Goal: Task Accomplishment & Management: Complete application form

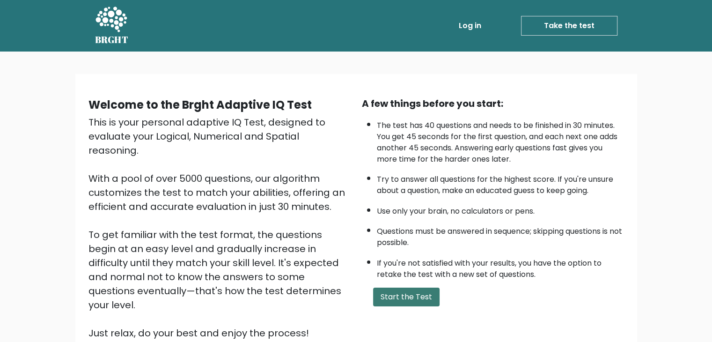
click at [410, 291] on button "Start the Test" at bounding box center [406, 297] width 66 height 19
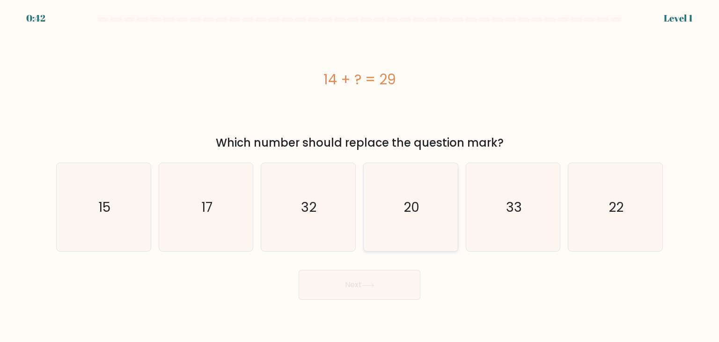
click at [385, 190] on icon "20" at bounding box center [411, 207] width 88 height 88
click at [360, 176] on input "d. 20" at bounding box center [360, 173] width 0 height 5
radio input "true"
click at [357, 293] on button "Next" at bounding box center [360, 285] width 122 height 30
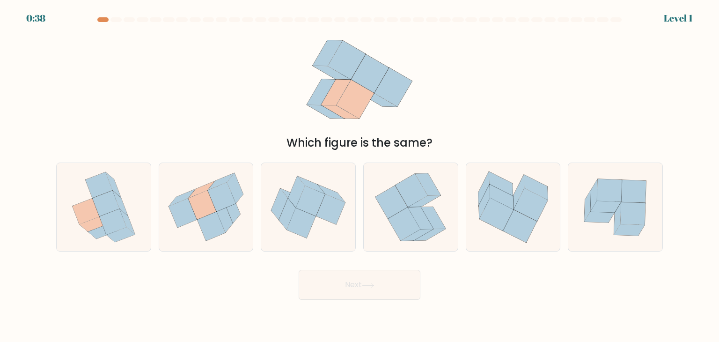
click at [330, 215] on icon at bounding box center [331, 209] width 29 height 30
click at [360, 176] on input "c." at bounding box center [360, 173] width 0 height 5
radio input "true"
click at [363, 307] on body "1:22 Level 1" at bounding box center [359, 171] width 719 height 342
click at [365, 278] on button "Next" at bounding box center [360, 285] width 122 height 30
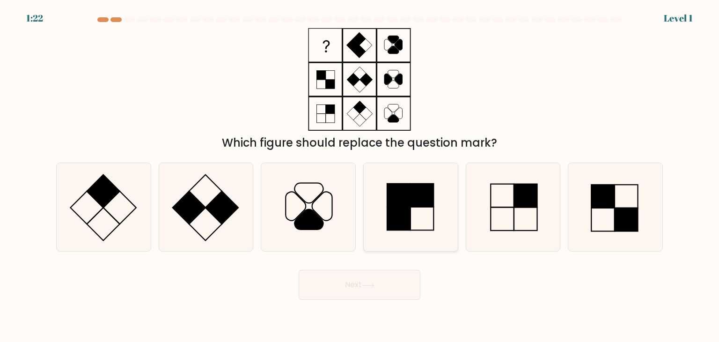
click at [415, 228] on icon at bounding box center [411, 207] width 88 height 88
click at [360, 176] on input "d." at bounding box center [360, 173] width 0 height 5
radio input "true"
click at [373, 295] on button "Next" at bounding box center [360, 285] width 122 height 30
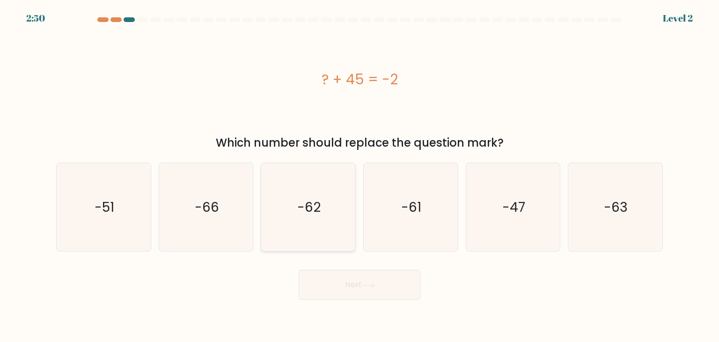
click at [333, 243] on icon "-62" at bounding box center [308, 207] width 88 height 88
click at [360, 176] on input "c. -62" at bounding box center [360, 173] width 0 height 5
radio input "true"
click at [355, 282] on button "Next" at bounding box center [360, 285] width 122 height 30
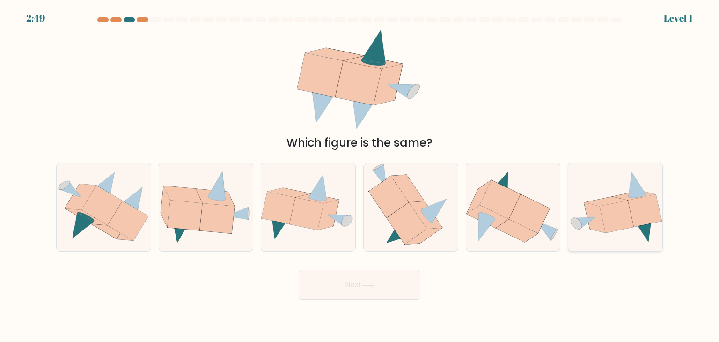
click at [572, 199] on icon at bounding box center [616, 207] width 94 height 73
click at [360, 176] on input "f." at bounding box center [360, 173] width 0 height 5
radio input "true"
click at [391, 289] on button "Next" at bounding box center [360, 285] width 122 height 30
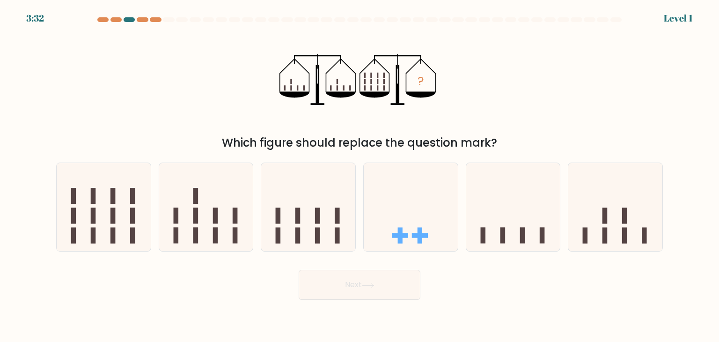
click at [327, 284] on button "Next" at bounding box center [360, 285] width 122 height 30
click at [348, 234] on icon at bounding box center [308, 207] width 94 height 78
click at [360, 176] on input "c." at bounding box center [360, 173] width 0 height 5
radio input "true"
click at [347, 283] on button "Next" at bounding box center [360, 285] width 122 height 30
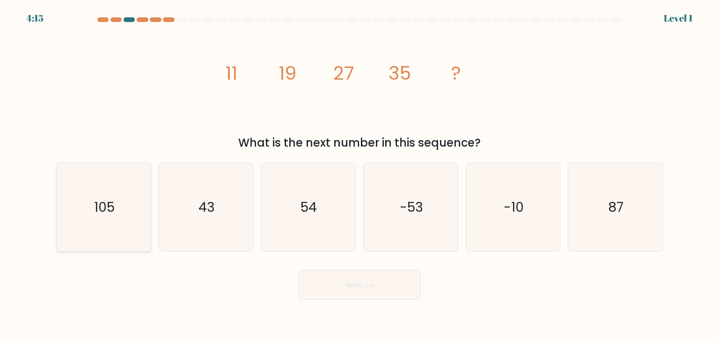
click at [151, 194] on div "105" at bounding box center [103, 207] width 95 height 89
click at [360, 176] on input "a. 105" at bounding box center [360, 173] width 0 height 5
radio input "true"
click at [337, 320] on body "4:59 Level 1" at bounding box center [359, 171] width 719 height 342
click at [345, 298] on button "Next" at bounding box center [360, 285] width 122 height 30
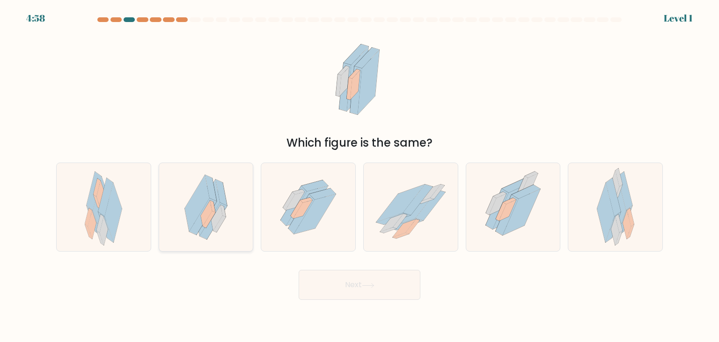
click at [234, 205] on icon at bounding box center [206, 207] width 64 height 88
click at [360, 176] on input "b." at bounding box center [360, 173] width 0 height 5
radio input "true"
click at [349, 288] on button "Next" at bounding box center [360, 285] width 122 height 30
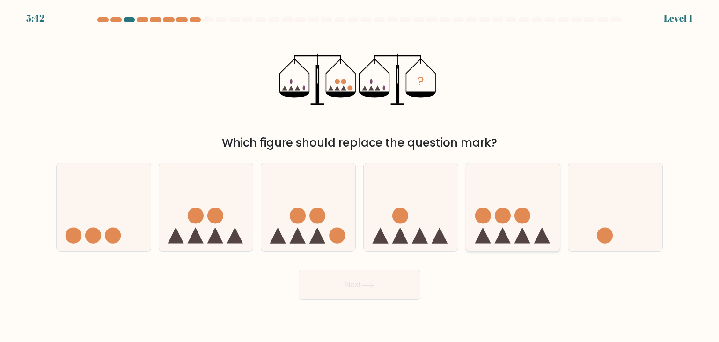
click at [543, 213] on icon at bounding box center [513, 207] width 94 height 78
click at [360, 176] on input "e." at bounding box center [360, 173] width 0 height 5
radio input "true"
click at [341, 333] on body "6:26 Level 1" at bounding box center [359, 171] width 719 height 342
click at [354, 279] on button "Next" at bounding box center [360, 285] width 122 height 30
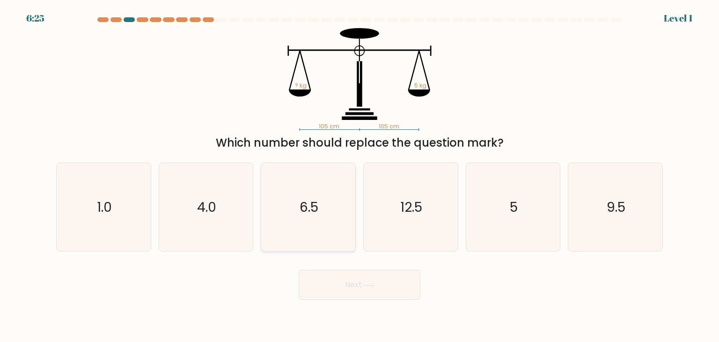
click at [297, 224] on icon "6.5" at bounding box center [308, 207] width 88 height 88
click at [360, 176] on input "c. 6.5" at bounding box center [360, 173] width 0 height 5
radio input "true"
click at [336, 295] on button "Next" at bounding box center [360, 285] width 122 height 30
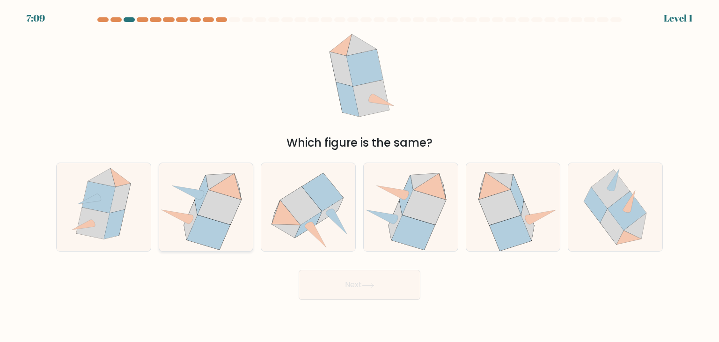
click at [230, 219] on icon at bounding box center [220, 207] width 44 height 35
click at [360, 176] on input "b." at bounding box center [360, 173] width 0 height 5
radio input "true"
click at [352, 300] on body "7:53 Level 1" at bounding box center [359, 171] width 719 height 342
click at [356, 289] on button "Next" at bounding box center [360, 285] width 122 height 30
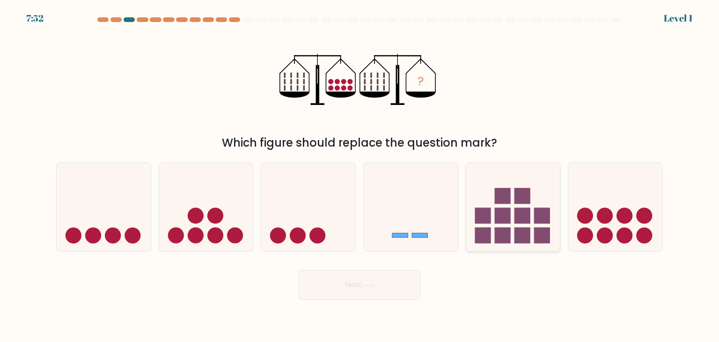
click at [525, 231] on rect at bounding box center [523, 236] width 16 height 16
click at [360, 176] on input "e." at bounding box center [360, 173] width 0 height 5
radio input "true"
click at [405, 283] on button "Next" at bounding box center [360, 285] width 122 height 30
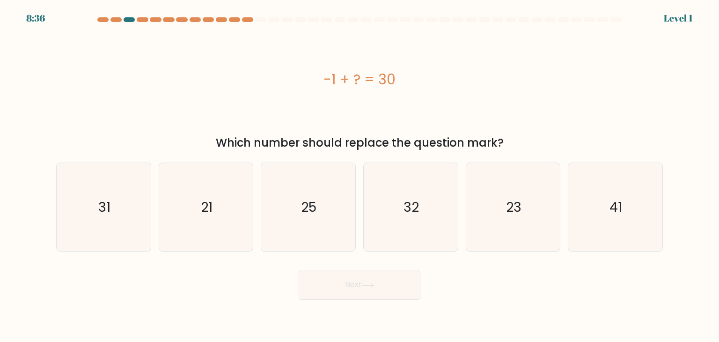
click at [602, 208] on icon "41" at bounding box center [615, 207] width 88 height 88
click at [360, 176] on input "f. 41" at bounding box center [360, 173] width 0 height 5
radio input "true"
click at [384, 298] on button "Next" at bounding box center [360, 285] width 122 height 30
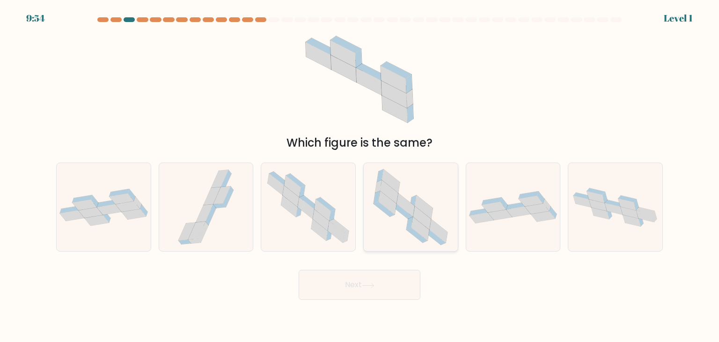
click at [387, 203] on icon at bounding box center [388, 202] width 18 height 23
click at [360, 176] on input "d." at bounding box center [360, 173] width 0 height 5
radio input "true"
click at [382, 263] on div "Next" at bounding box center [360, 281] width 618 height 37
click at [381, 277] on button "Next" at bounding box center [360, 285] width 122 height 30
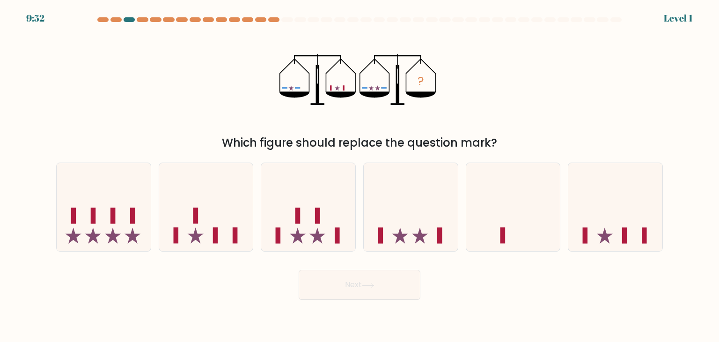
click at [360, 291] on button "Next" at bounding box center [360, 285] width 122 height 30
click at [309, 229] on icon at bounding box center [308, 207] width 94 height 78
click at [360, 176] on input "c." at bounding box center [360, 173] width 0 height 5
radio input "true"
click at [341, 279] on button "Next" at bounding box center [360, 285] width 122 height 30
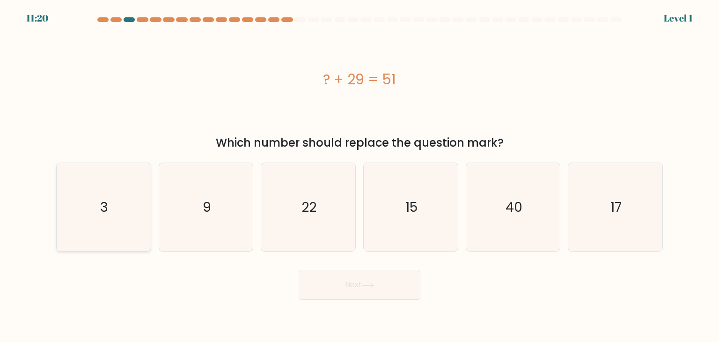
click at [110, 220] on icon "3" at bounding box center [103, 207] width 88 height 88
click at [360, 176] on input "a. 3" at bounding box center [360, 173] width 0 height 5
radio input "true"
click at [339, 281] on button "Next" at bounding box center [360, 285] width 122 height 30
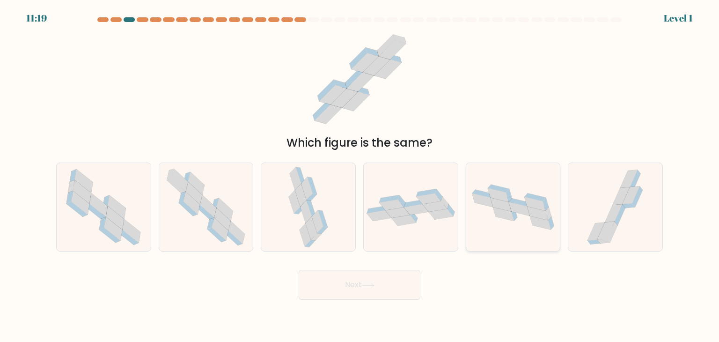
click at [491, 204] on icon at bounding box center [482, 200] width 21 height 14
click at [360, 176] on input "e." at bounding box center [360, 173] width 0 height 5
radio input "true"
click at [386, 281] on button "Next" at bounding box center [360, 285] width 122 height 30
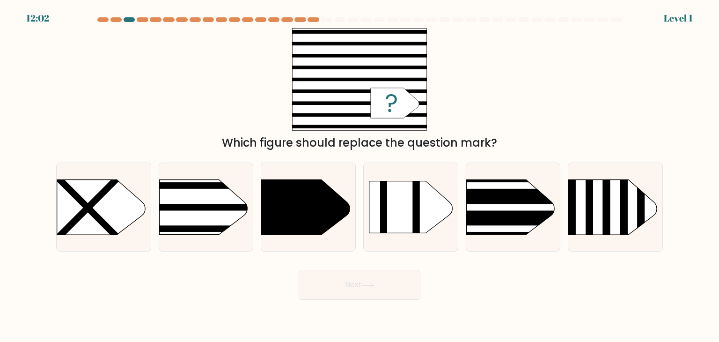
click at [199, 216] on rect at bounding box center [138, 164] width 244 height 186
click at [360, 176] on input "b." at bounding box center [360, 173] width 0 height 5
radio input "true"
click at [360, 289] on button "Next" at bounding box center [360, 285] width 122 height 30
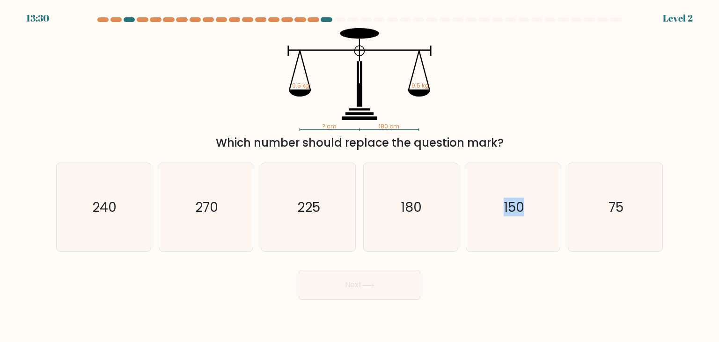
click at [564, 213] on div "a. 240 b. 270" at bounding box center [359, 203] width 614 height 96
click at [611, 219] on icon "75" at bounding box center [615, 207] width 88 height 88
click at [360, 176] on input "f. 75" at bounding box center [360, 173] width 0 height 5
radio input "true"
click at [392, 283] on button "Next" at bounding box center [360, 285] width 122 height 30
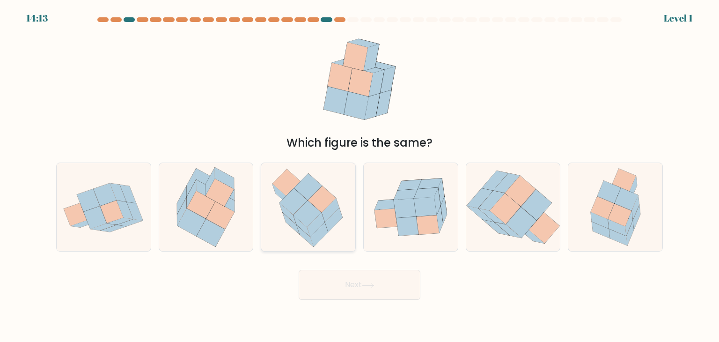
click at [290, 207] on icon at bounding box center [294, 201] width 28 height 27
click at [360, 176] on input "c." at bounding box center [360, 173] width 0 height 5
radio input "true"
click at [333, 288] on button "Next" at bounding box center [360, 285] width 122 height 30
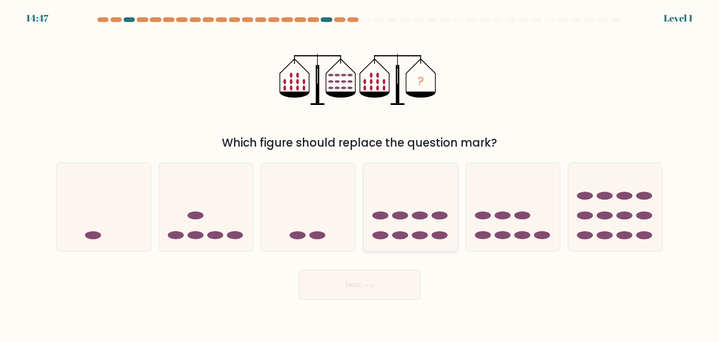
click at [419, 219] on ellipse at bounding box center [420, 216] width 16 height 8
click at [360, 176] on input "d." at bounding box center [360, 173] width 0 height 5
radio input "true"
click at [373, 295] on button "Next" at bounding box center [360, 285] width 122 height 30
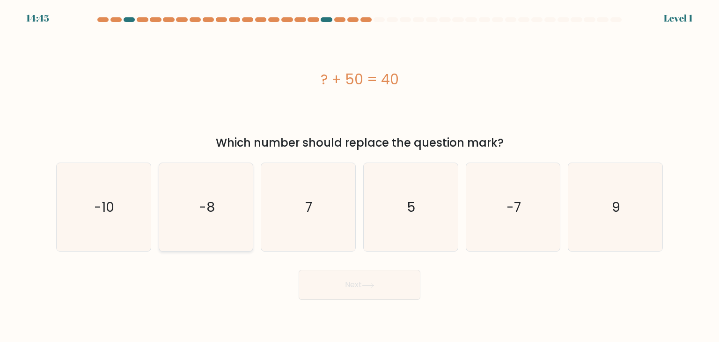
click at [197, 212] on icon "-8" at bounding box center [206, 207] width 88 height 88
click at [360, 176] on input "b. -8" at bounding box center [360, 173] width 0 height 5
radio input "true"
click at [352, 279] on button "Next" at bounding box center [360, 285] width 122 height 30
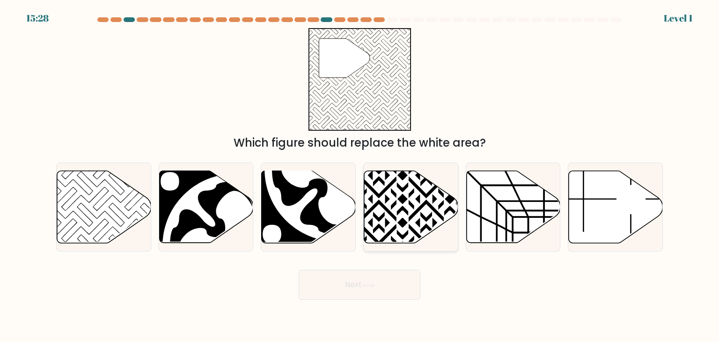
click at [396, 223] on icon at bounding box center [411, 207] width 94 height 72
click at [360, 176] on input "d." at bounding box center [360, 173] width 0 height 5
radio input "true"
click at [377, 273] on button "Next" at bounding box center [360, 285] width 122 height 30
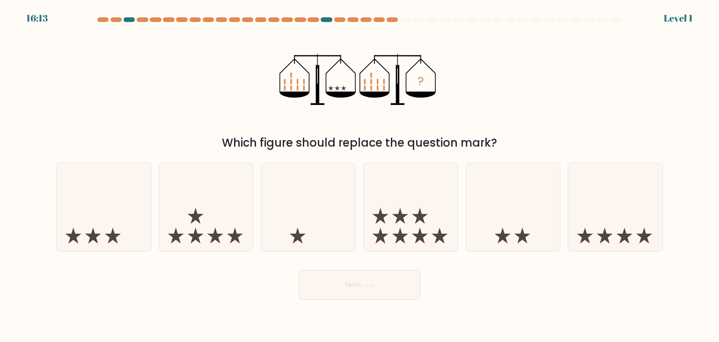
click at [378, 281] on button "Next" at bounding box center [360, 285] width 122 height 30
click at [430, 224] on icon at bounding box center [411, 207] width 94 height 78
click at [360, 176] on input "d." at bounding box center [360, 173] width 0 height 5
radio input "true"
click at [377, 288] on button "Next" at bounding box center [360, 285] width 122 height 30
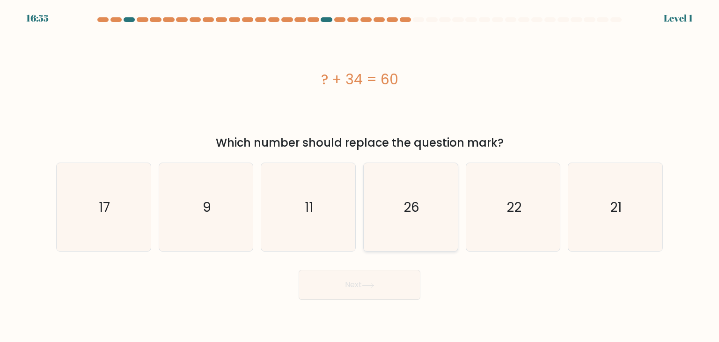
click at [403, 220] on icon "26" at bounding box center [411, 207] width 88 height 88
click at [360, 176] on input "d. 26" at bounding box center [360, 173] width 0 height 5
radio input "true"
click at [375, 271] on button "Next" at bounding box center [360, 285] width 122 height 30
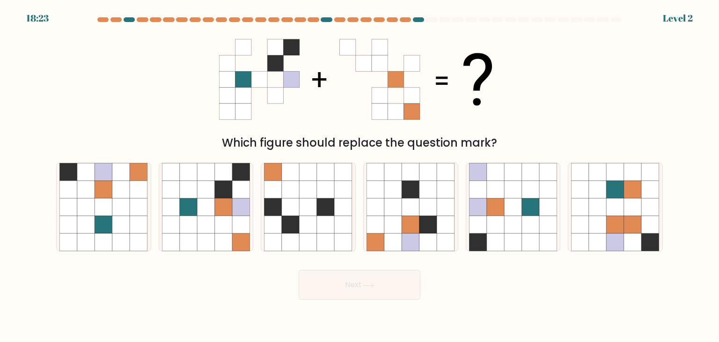
click at [408, 233] on icon at bounding box center [411, 225] width 18 height 18
click at [360, 176] on input "d." at bounding box center [360, 173] width 0 height 5
radio input "true"
drag, startPoint x: 387, startPoint y: 274, endPoint x: 384, endPoint y: 280, distance: 6.7
click at [384, 280] on button "Next" at bounding box center [360, 285] width 122 height 30
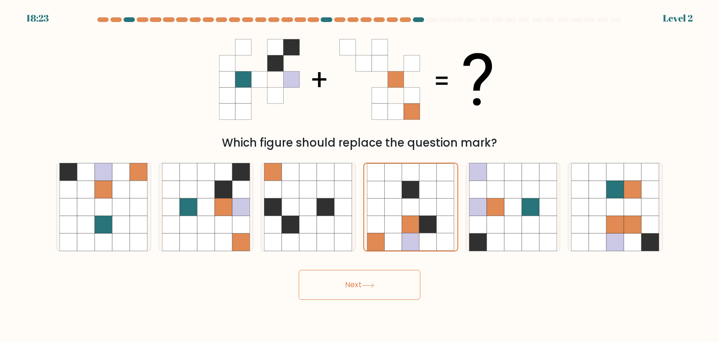
click at [384, 280] on button "Next" at bounding box center [360, 285] width 122 height 30
click at [426, 203] on icon at bounding box center [428, 207] width 17 height 17
click at [360, 176] on input "d." at bounding box center [360, 173] width 0 height 5
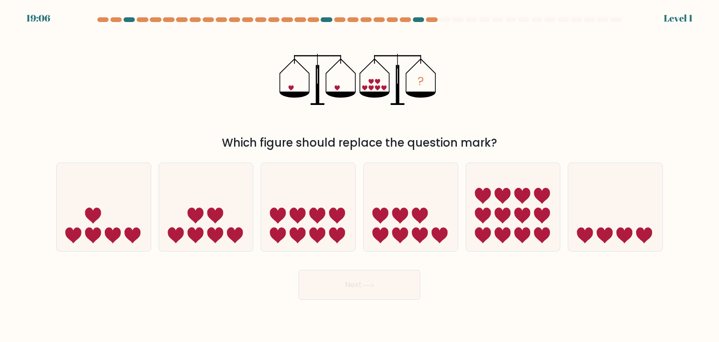
click at [385, 273] on button "Next" at bounding box center [360, 285] width 122 height 30
click at [406, 227] on icon at bounding box center [411, 207] width 94 height 78
click at [360, 176] on input "d." at bounding box center [360, 173] width 0 height 5
radio input "true"
click at [372, 288] on icon at bounding box center [368, 285] width 13 height 5
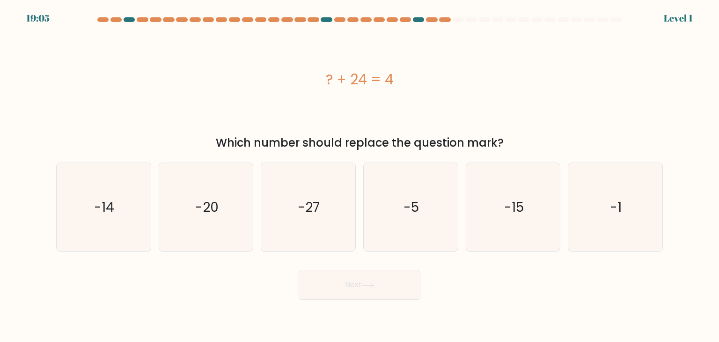
click at [420, 212] on icon "-5" at bounding box center [411, 207] width 88 height 88
click at [360, 176] on input "d. -5" at bounding box center [360, 173] width 0 height 5
radio input "true"
click at [382, 271] on button "Next" at bounding box center [360, 285] width 122 height 30
click at [381, 266] on div "Next" at bounding box center [360, 281] width 618 height 37
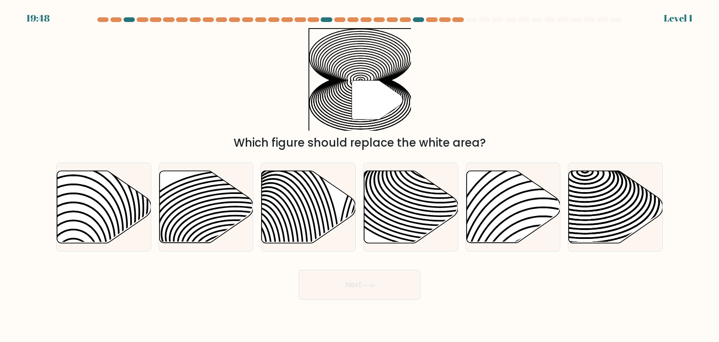
drag, startPoint x: 381, startPoint y: 266, endPoint x: 380, endPoint y: 277, distance: 10.3
click at [380, 277] on button "Next" at bounding box center [360, 285] width 122 height 30
click at [413, 216] on icon at bounding box center [411, 207] width 94 height 72
click at [360, 176] on input "d." at bounding box center [360, 173] width 0 height 5
radio input "true"
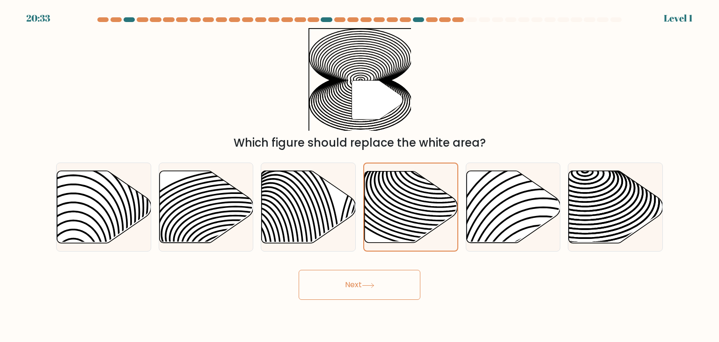
click at [380, 266] on div "Next" at bounding box center [360, 281] width 618 height 37
click at [380, 272] on button "Next" at bounding box center [360, 285] width 122 height 30
click at [378, 276] on button "Next" at bounding box center [360, 285] width 122 height 30
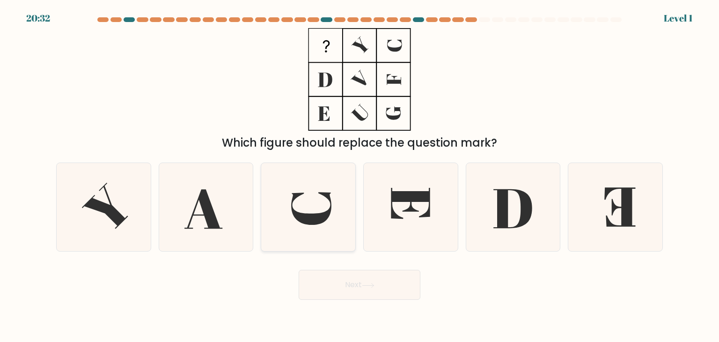
click at [333, 221] on icon at bounding box center [308, 207] width 88 height 88
click at [360, 176] on input "c." at bounding box center [360, 173] width 0 height 5
radio input "true"
click at [350, 280] on button "Next" at bounding box center [360, 285] width 122 height 30
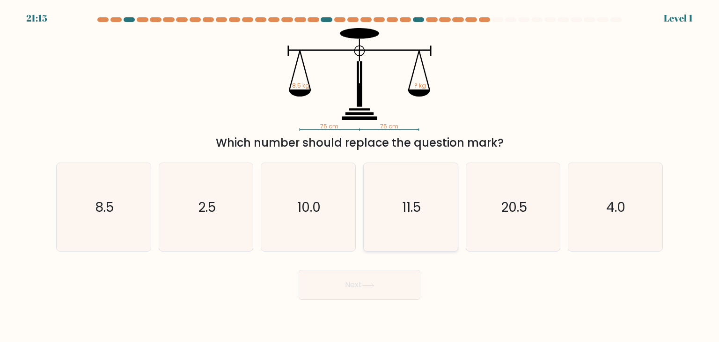
click at [417, 214] on text "11.5" at bounding box center [411, 207] width 19 height 19
click at [360, 176] on input "d. 11.5" at bounding box center [360, 173] width 0 height 5
radio input "true"
click at [373, 280] on button "Next" at bounding box center [360, 285] width 122 height 30
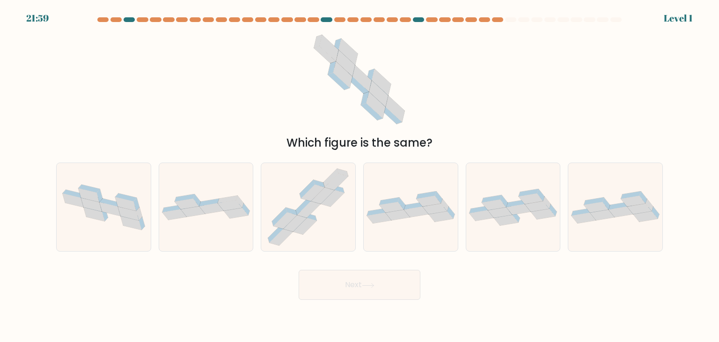
click at [351, 277] on button "Next" at bounding box center [360, 285] width 122 height 30
click at [400, 229] on div at bounding box center [410, 207] width 95 height 89
click at [360, 176] on input "d." at bounding box center [360, 173] width 0 height 5
radio input "true"
click at [364, 281] on button "Next" at bounding box center [360, 285] width 122 height 30
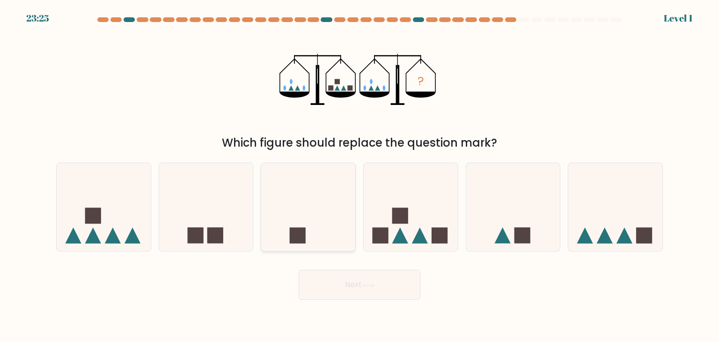
click at [323, 234] on icon at bounding box center [308, 207] width 94 height 78
click at [360, 176] on input "c." at bounding box center [360, 173] width 0 height 5
radio input "true"
click at [343, 281] on button "Next" at bounding box center [360, 285] width 122 height 30
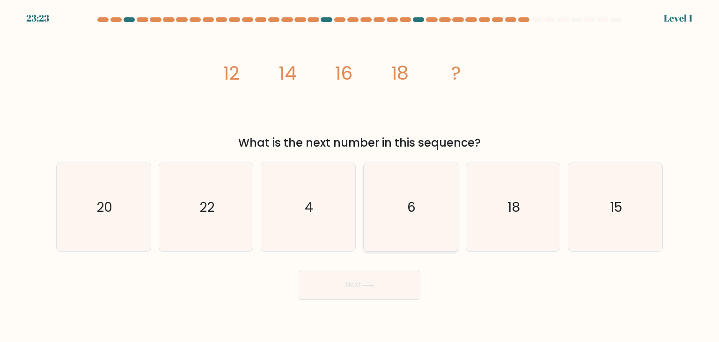
click at [392, 237] on icon "6" at bounding box center [411, 207] width 88 height 88
click at [360, 176] on input "d. 6" at bounding box center [360, 173] width 0 height 5
radio input "true"
click at [364, 283] on icon at bounding box center [368, 285] width 13 height 5
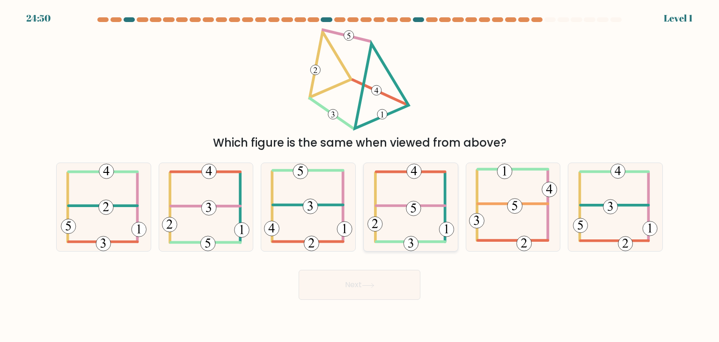
click at [424, 218] on icon at bounding box center [411, 207] width 87 height 88
click at [360, 176] on input "d." at bounding box center [360, 173] width 0 height 5
radio input "true"
click at [361, 285] on button "Next" at bounding box center [360, 285] width 122 height 30
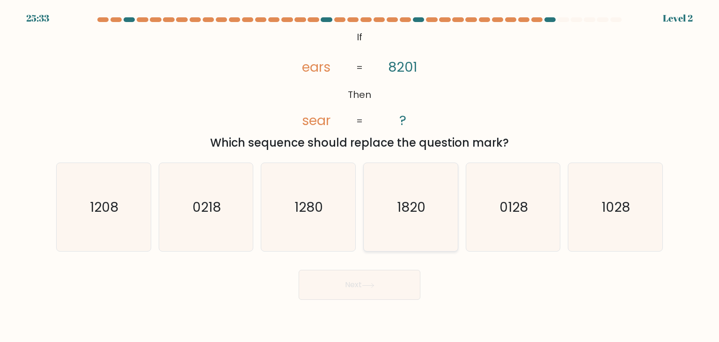
click at [444, 198] on icon "1820" at bounding box center [411, 207] width 88 height 88
click at [360, 176] on input "d. 1820" at bounding box center [360, 173] width 0 height 5
radio input "true"
click at [383, 291] on button "Next" at bounding box center [360, 285] width 122 height 30
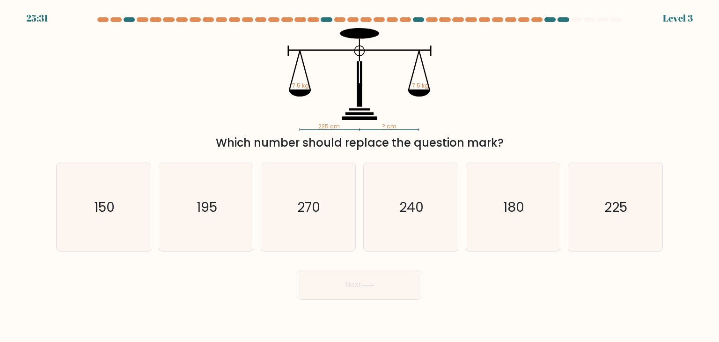
click at [436, 185] on icon "240" at bounding box center [411, 207] width 88 height 88
click at [360, 176] on input "d. 240" at bounding box center [360, 173] width 0 height 5
radio input "true"
click at [404, 263] on div "Next" at bounding box center [360, 281] width 618 height 37
click at [395, 273] on button "Next" at bounding box center [360, 285] width 122 height 30
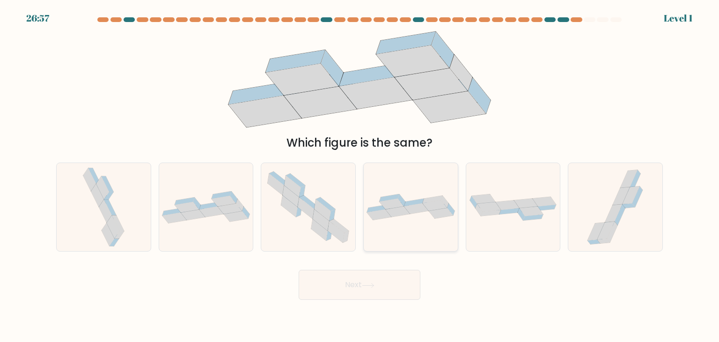
click at [421, 235] on div at bounding box center [410, 207] width 95 height 89
click at [360, 176] on input "d." at bounding box center [360, 173] width 0 height 5
radio input "true"
click at [392, 285] on button "Next" at bounding box center [360, 285] width 122 height 30
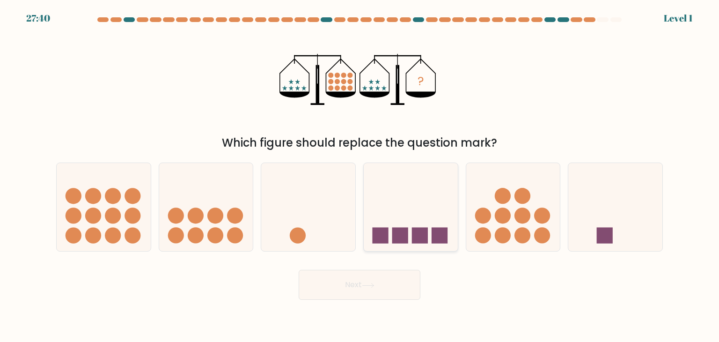
click at [449, 199] on icon at bounding box center [411, 207] width 94 height 78
click at [360, 176] on input "d." at bounding box center [360, 173] width 0 height 5
radio input "true"
click at [379, 283] on button "Next" at bounding box center [360, 285] width 122 height 30
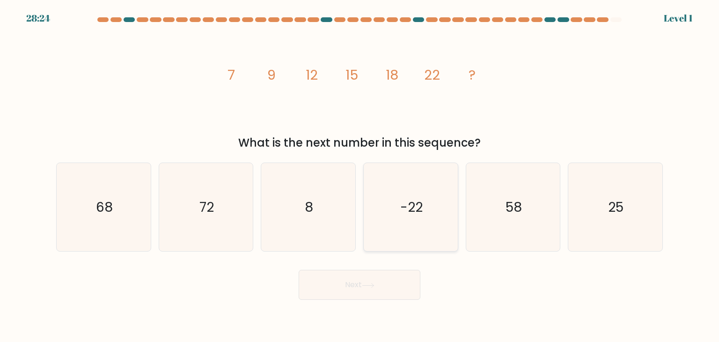
click at [431, 199] on icon "-22" at bounding box center [411, 207] width 88 height 88
click at [360, 176] on input "d. -22" at bounding box center [360, 173] width 0 height 5
radio input "true"
click at [384, 268] on div "Next" at bounding box center [360, 281] width 618 height 37
click at [377, 289] on button "Next" at bounding box center [360, 285] width 122 height 30
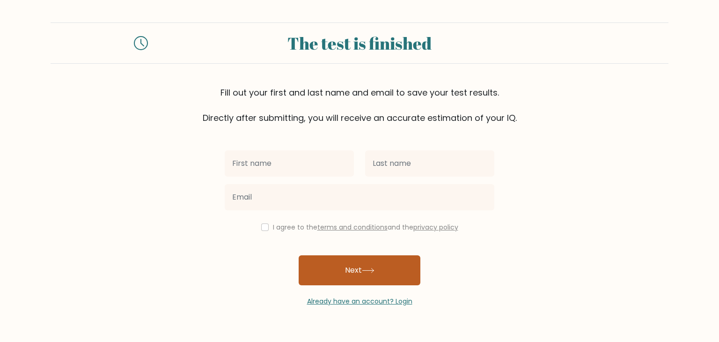
click at [385, 271] on button "Next" at bounding box center [360, 270] width 122 height 30
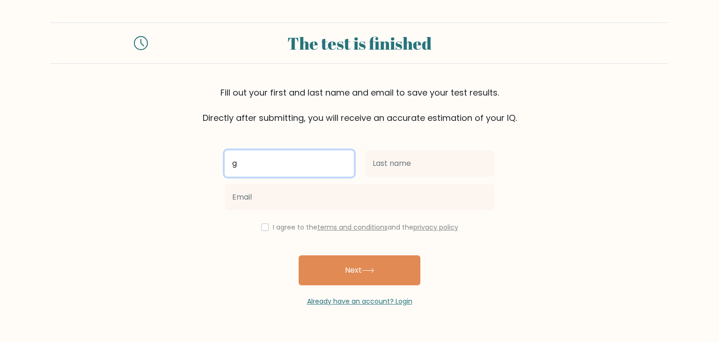
type input "g"
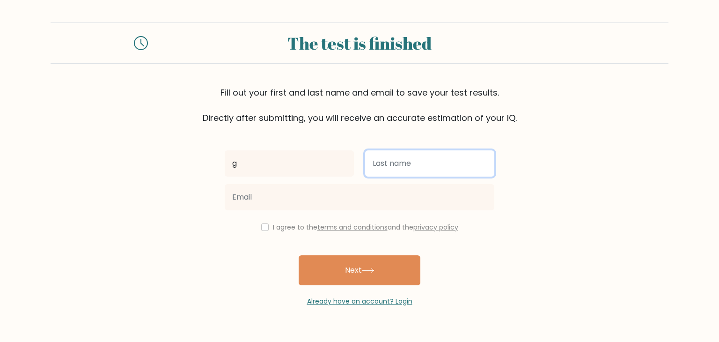
click at [399, 165] on input "text" at bounding box center [429, 163] width 129 height 26
type input "g"
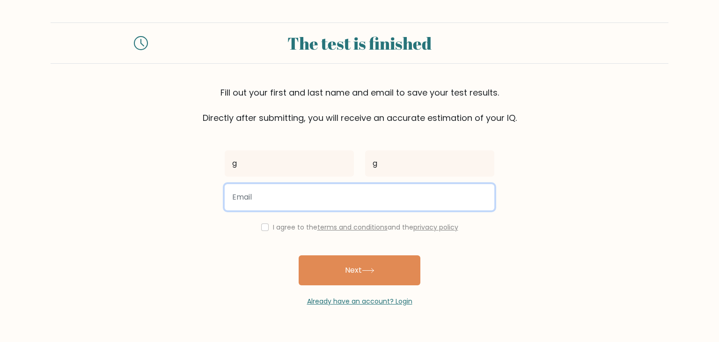
click at [380, 199] on input "email" at bounding box center [360, 197] width 270 height 26
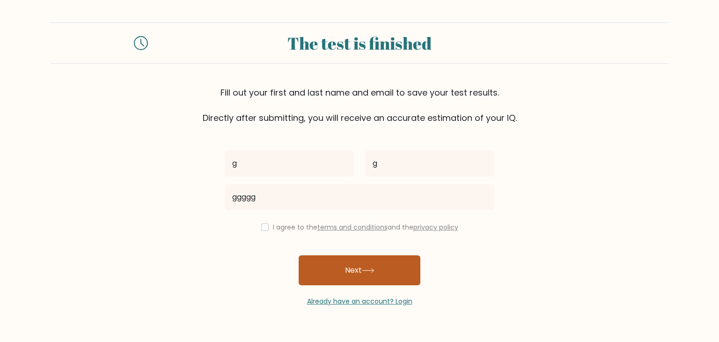
click at [369, 260] on button "Next" at bounding box center [360, 270] width 122 height 30
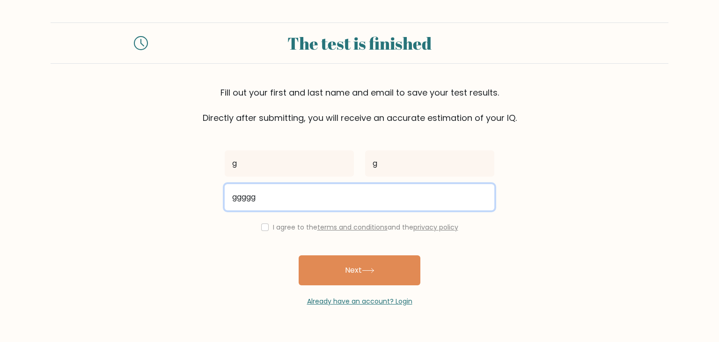
click at [355, 205] on input "ggggg" at bounding box center [360, 197] width 270 height 26
click at [357, 197] on input "ggggg" at bounding box center [360, 197] width 270 height 26
type input "kimber@gmail.com"
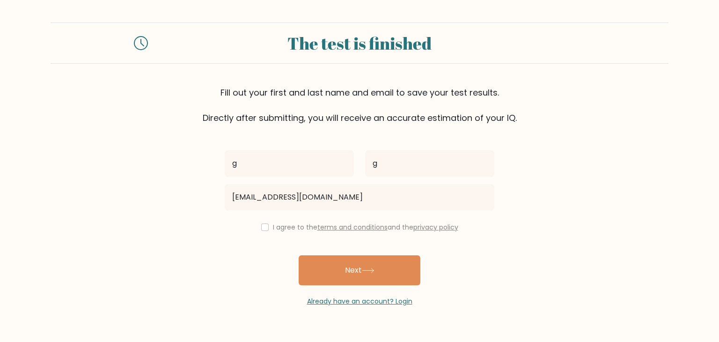
click at [302, 228] on label "I agree to the terms and conditions and the privacy policy" at bounding box center [365, 226] width 185 height 9
click at [266, 225] on div "I agree to the terms and conditions and the privacy policy" at bounding box center [359, 227] width 281 height 11
click at [266, 228] on input "checkbox" at bounding box center [264, 226] width 7 height 7
checkbox input "true"
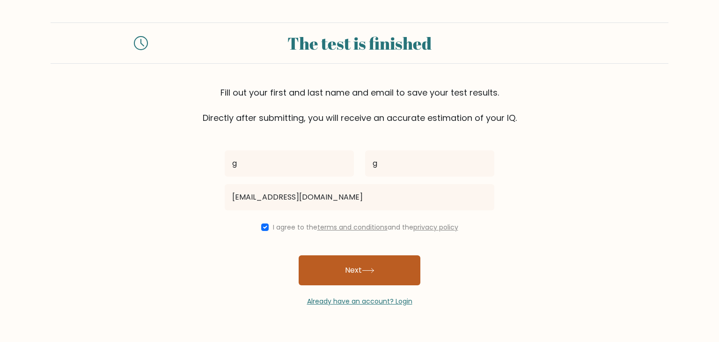
click at [332, 268] on button "Next" at bounding box center [360, 270] width 122 height 30
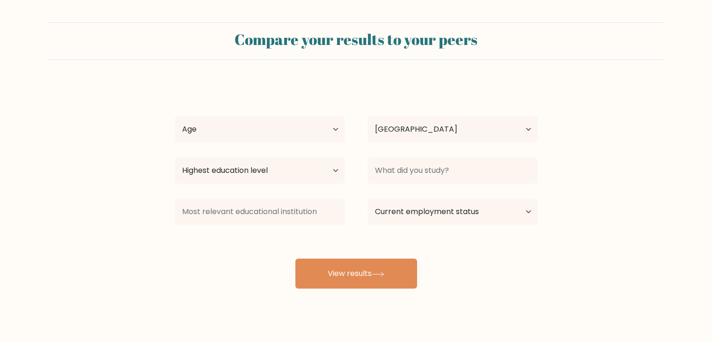
select select "US"
click at [332, 268] on button "View results" at bounding box center [357, 274] width 122 height 30
click at [288, 136] on select "Age Under 18 years old 18-24 years old 25-34 years old 35-44 years old 45-54 ye…" at bounding box center [260, 129] width 170 height 26
select select "25_34"
click at [175, 116] on select "Age Under 18 years old 18-24 years old 25-34 years old 35-44 years old 45-54 ye…" at bounding box center [260, 129] width 170 height 26
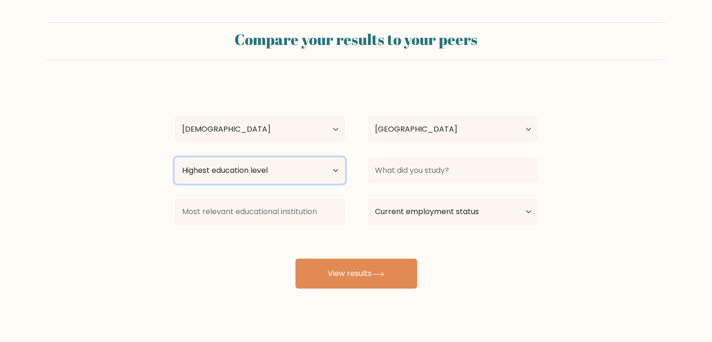
click at [281, 160] on select "Highest education level No schooling Primary Lower Secondary Upper Secondary Oc…" at bounding box center [260, 170] width 170 height 26
click at [175, 157] on select "Highest education level No schooling Primary Lower Secondary Upper Secondary Oc…" at bounding box center [260, 170] width 170 height 26
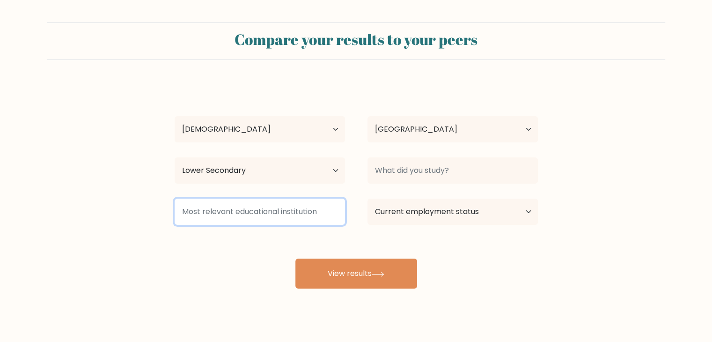
click at [286, 218] on input at bounding box center [260, 212] width 170 height 26
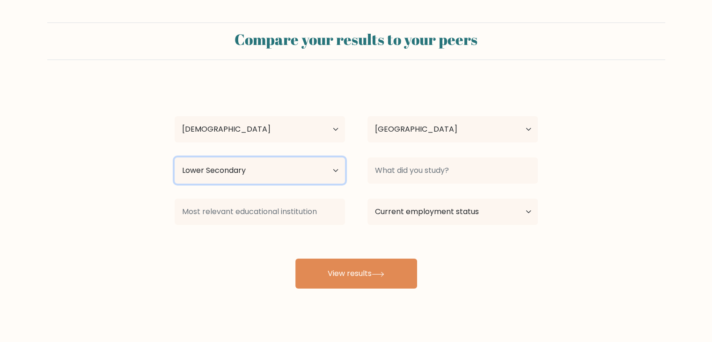
click at [293, 169] on select "Highest education level No schooling Primary Lower Secondary Upper Secondary Oc…" at bounding box center [260, 170] width 170 height 26
select select "upper_secondary"
click at [175, 157] on select "Highest education level No schooling Primary Lower Secondary Upper Secondary Oc…" at bounding box center [260, 170] width 170 height 26
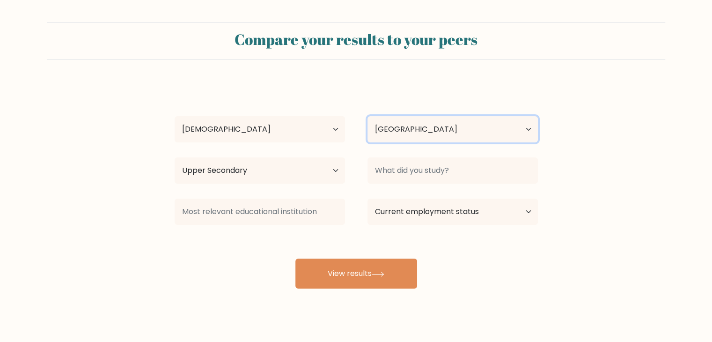
click at [468, 120] on select "Country Afghanistan Albania Algeria American Samoa Andorra Angola Anguilla Anta…" at bounding box center [453, 129] width 170 height 26
click at [454, 120] on select "Country Afghanistan Albania Algeria American Samoa Andorra Angola Anguilla Anta…" at bounding box center [453, 129] width 170 height 26
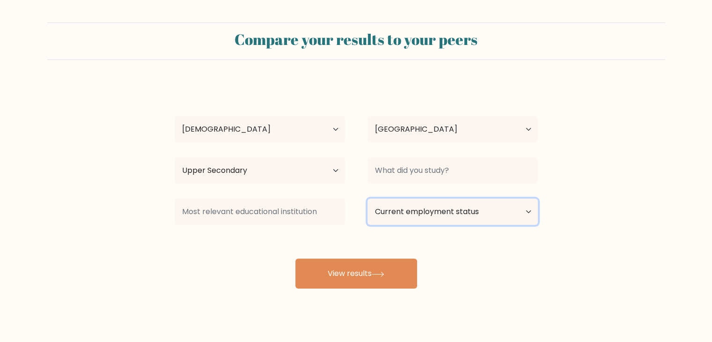
click at [429, 215] on select "Current employment status Employed Student Retired Other / prefer not to answer" at bounding box center [453, 212] width 170 height 26
select select "other"
click at [368, 199] on select "Current employment status Employed Student Retired Other / prefer not to answer" at bounding box center [453, 212] width 170 height 26
click at [382, 289] on div "Compare your results to your peers g g Age Under 18 years old 18-24 years old 2…" at bounding box center [356, 177] width 712 height 355
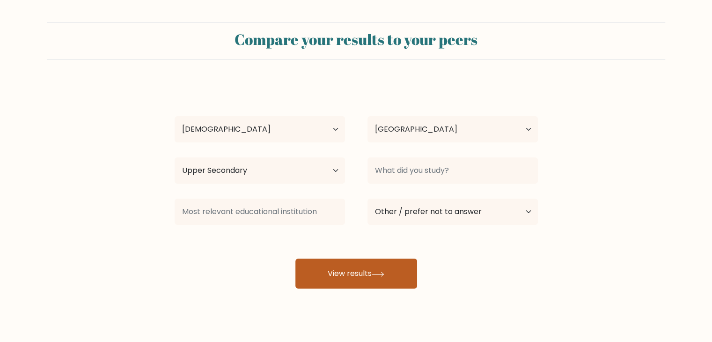
click at [385, 281] on button "View results" at bounding box center [357, 274] width 122 height 30
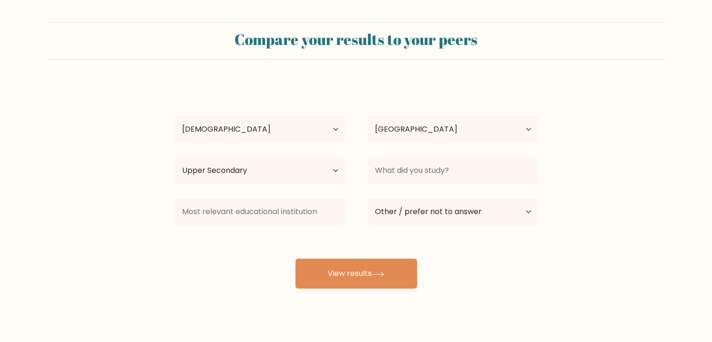
click at [425, 154] on div at bounding box center [452, 171] width 193 height 34
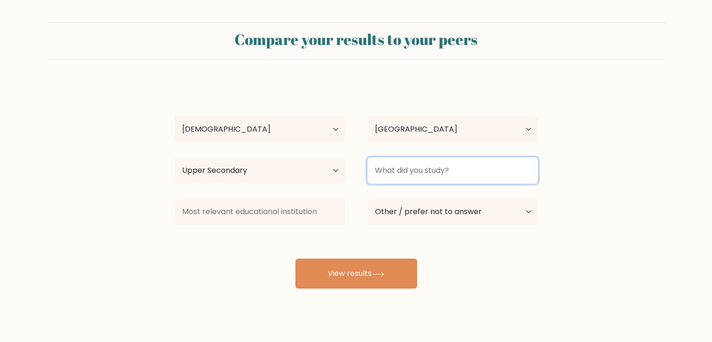
click at [425, 160] on input at bounding box center [453, 170] width 170 height 26
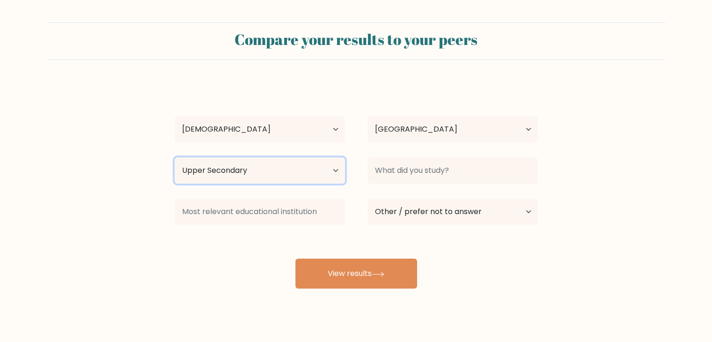
click at [318, 177] on select "Highest education level No schooling Primary Lower Secondary Upper Secondary Oc…" at bounding box center [260, 170] width 170 height 26
click at [175, 157] on select "Highest education level No schooling Primary Lower Secondary Upper Secondary Oc…" at bounding box center [260, 170] width 170 height 26
click at [299, 183] on select "Highest education level No schooling Primary Lower Secondary Upper Secondary Oc…" at bounding box center [260, 170] width 170 height 26
click at [175, 157] on select "Highest education level No schooling Primary Lower Secondary Upper Secondary Oc…" at bounding box center [260, 170] width 170 height 26
drag, startPoint x: 318, startPoint y: 171, endPoint x: 317, endPoint y: 176, distance: 4.8
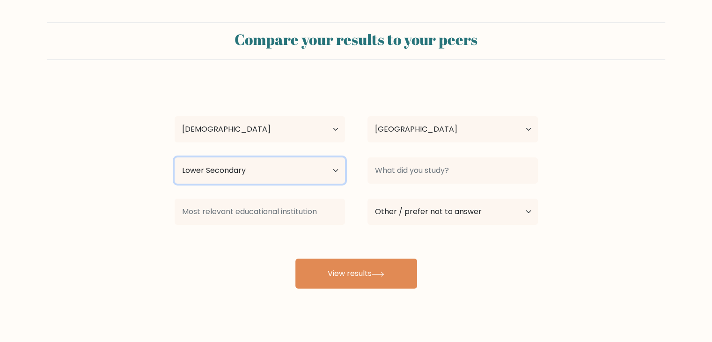
click at [318, 171] on select "Highest education level No schooling Primary Lower Secondary Upper Secondary Oc…" at bounding box center [260, 170] width 170 height 26
click at [175, 157] on select "Highest education level No schooling Primary Lower Secondary Upper Secondary Oc…" at bounding box center [260, 170] width 170 height 26
click at [429, 148] on div "g g Age Under 18 years old 18-24 years old 25-34 years old 35-44 years old 45-5…" at bounding box center [356, 185] width 375 height 206
click at [318, 177] on select "Highest education level No schooling Primary Lower Secondary Upper Secondary Oc…" at bounding box center [260, 170] width 170 height 26
select select "upper_secondary"
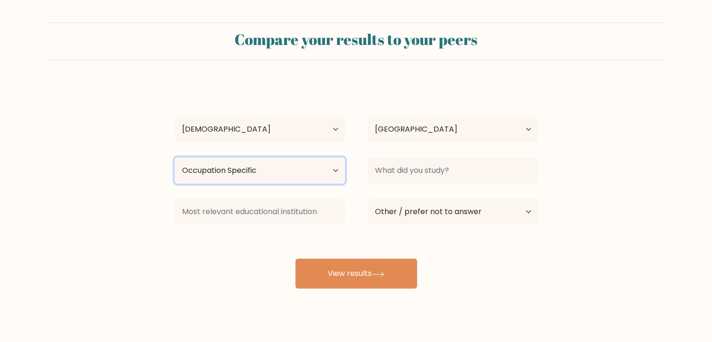
click at [175, 157] on select "Highest education level No schooling Primary Lower Secondary Upper Secondary Oc…" at bounding box center [260, 170] width 170 height 26
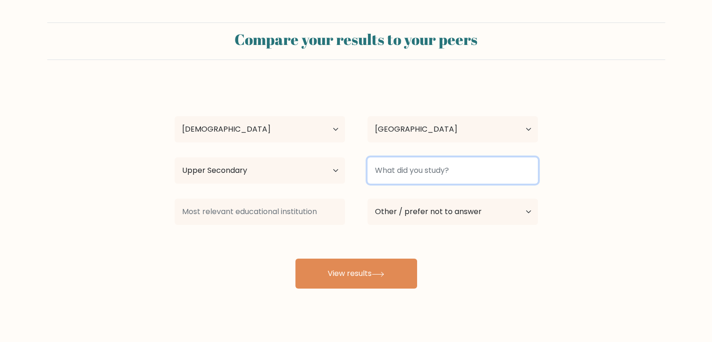
click at [398, 174] on input at bounding box center [453, 170] width 170 height 26
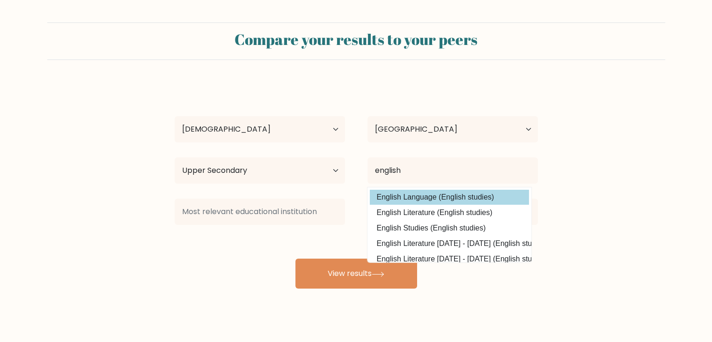
click at [461, 191] on option "English Language (English studies)" at bounding box center [449, 197] width 159 height 15
type input "English Language"
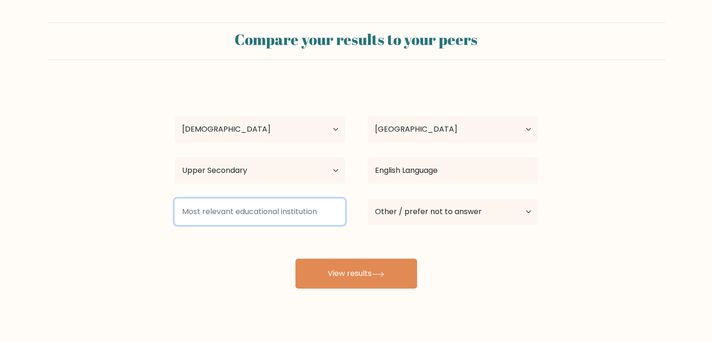
click at [293, 220] on input at bounding box center [260, 212] width 170 height 26
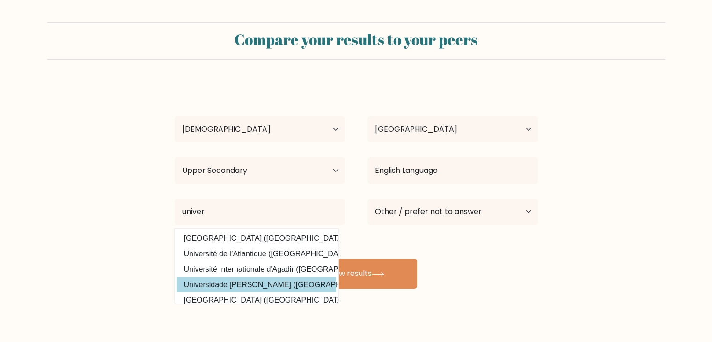
click at [275, 280] on option "Universidade Salgado de Oliveira (Brazil)" at bounding box center [256, 284] width 159 height 15
type input "Universidade [PERSON_NAME]"
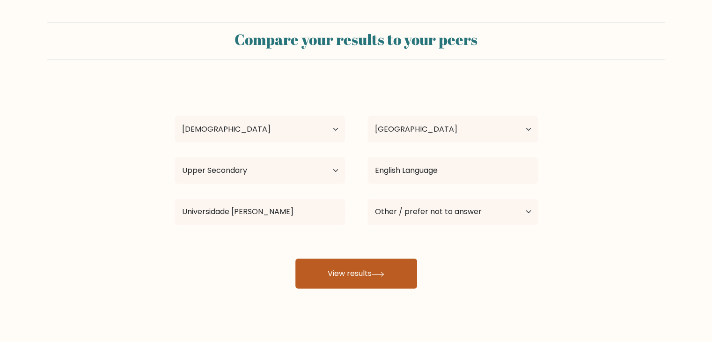
click at [362, 283] on button "View results" at bounding box center [357, 274] width 122 height 30
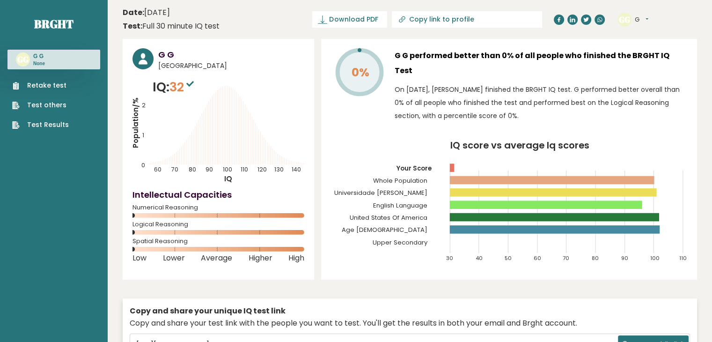
click at [631, 54] on h3 "G G performed better than 0% of all people who finished the BRGHT IQ Test" at bounding box center [541, 63] width 293 height 30
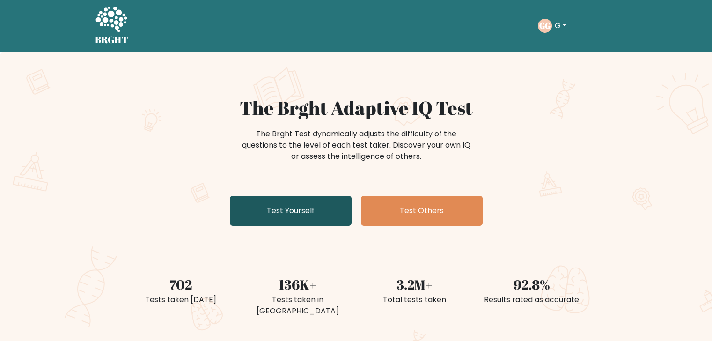
click at [316, 210] on link "Test Yourself" at bounding box center [291, 211] width 122 height 30
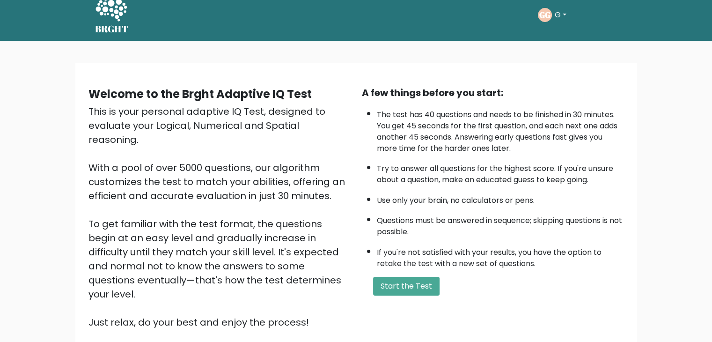
scroll to position [47, 0]
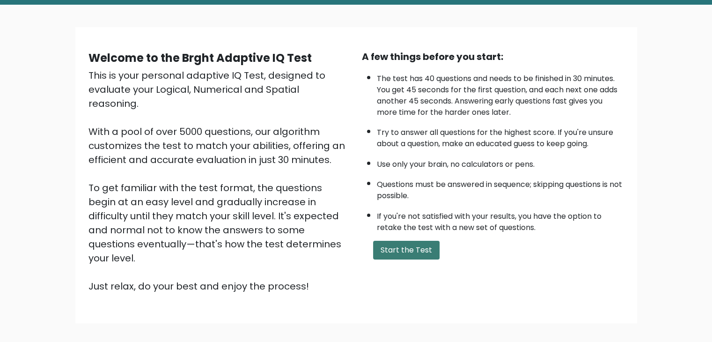
click at [418, 246] on button "Start the Test" at bounding box center [406, 250] width 66 height 19
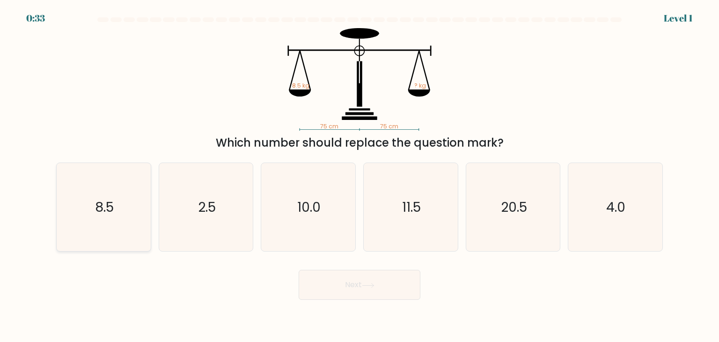
click at [96, 213] on text "8.5" at bounding box center [104, 207] width 19 height 19
click at [360, 176] on input "a. 8.5" at bounding box center [360, 173] width 0 height 5
radio input "true"
click at [348, 294] on button "Next" at bounding box center [360, 285] width 122 height 30
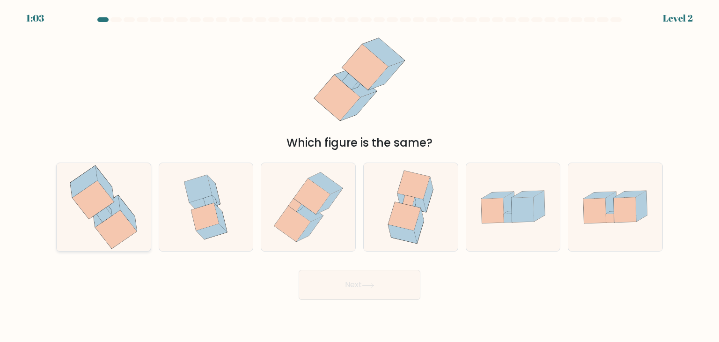
click at [111, 238] on icon at bounding box center [117, 229] width 42 height 38
click at [360, 176] on input "a." at bounding box center [360, 173] width 0 height 5
radio input "true"
click at [369, 284] on icon at bounding box center [368, 285] width 13 height 5
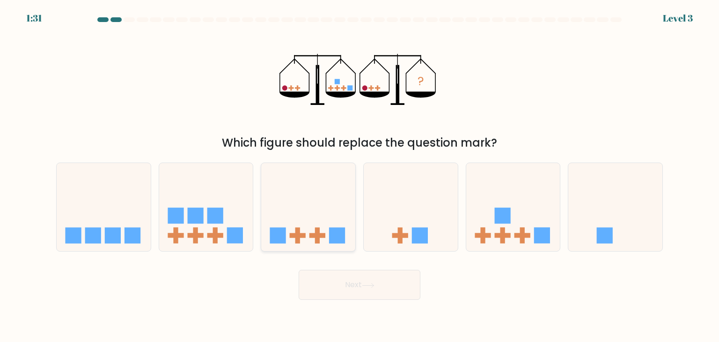
click at [318, 209] on icon at bounding box center [308, 207] width 94 height 78
click at [360, 176] on input "c." at bounding box center [360, 173] width 0 height 5
radio input "true"
click at [494, 197] on icon at bounding box center [513, 207] width 94 height 78
click at [360, 176] on input "e." at bounding box center [360, 173] width 0 height 5
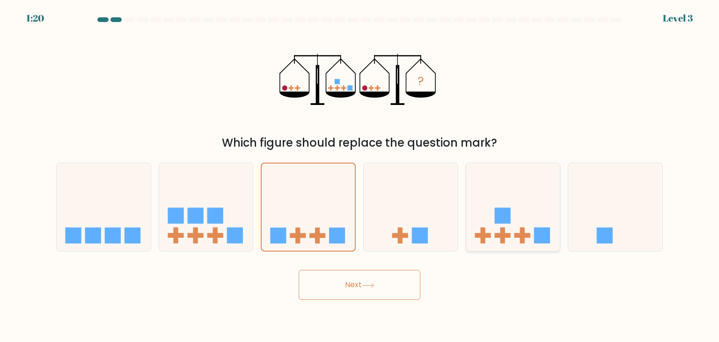
radio input "true"
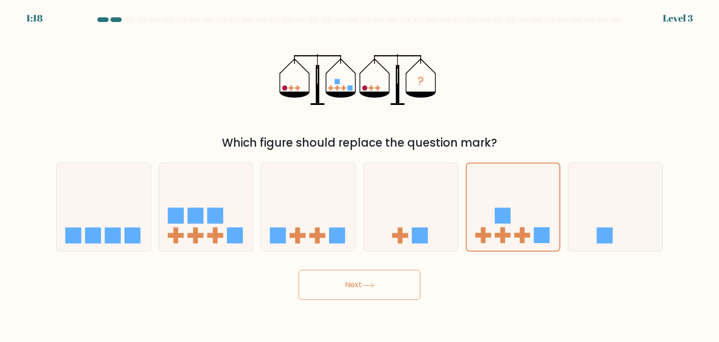
click at [397, 296] on button "Next" at bounding box center [360, 285] width 122 height 30
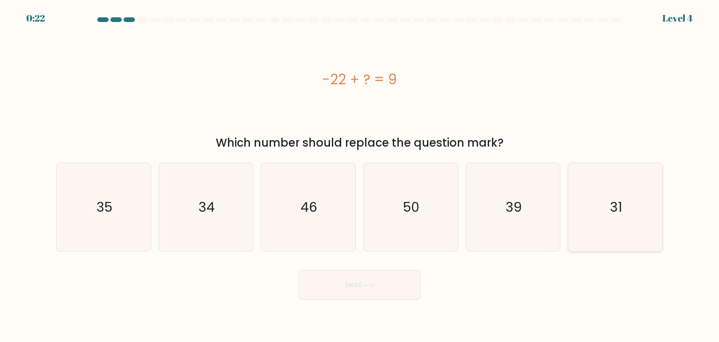
click at [576, 183] on icon "31" at bounding box center [615, 207] width 88 height 88
click at [360, 176] on input "f. 31" at bounding box center [360, 173] width 0 height 5
radio input "true"
click at [369, 288] on button "Next" at bounding box center [360, 285] width 122 height 30
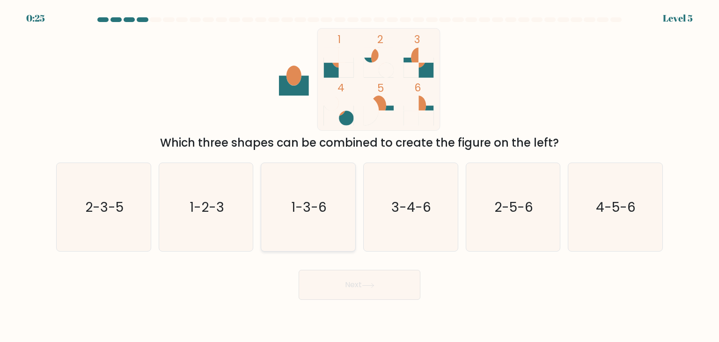
click at [319, 222] on icon "1-3-6" at bounding box center [308, 207] width 88 height 88
click at [360, 176] on input "c. 1-3-6" at bounding box center [360, 173] width 0 height 5
radio input "true"
click at [347, 277] on button "Next" at bounding box center [360, 285] width 122 height 30
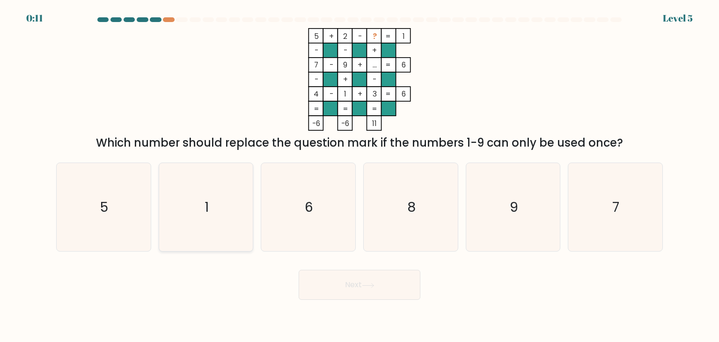
click at [241, 218] on icon "1" at bounding box center [206, 207] width 88 height 88
click at [360, 176] on input "b. 1" at bounding box center [360, 173] width 0 height 5
radio input "true"
click at [399, 294] on button "Next" at bounding box center [360, 285] width 122 height 30
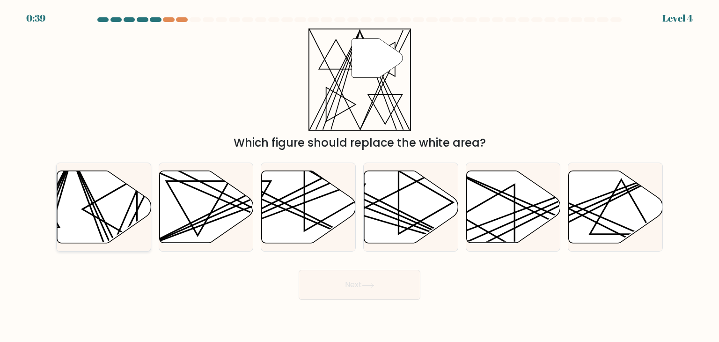
click at [103, 202] on icon at bounding box center [104, 207] width 94 height 72
click at [360, 176] on input "a." at bounding box center [360, 173] width 0 height 5
radio input "true"
click at [392, 280] on button "Next" at bounding box center [360, 285] width 122 height 30
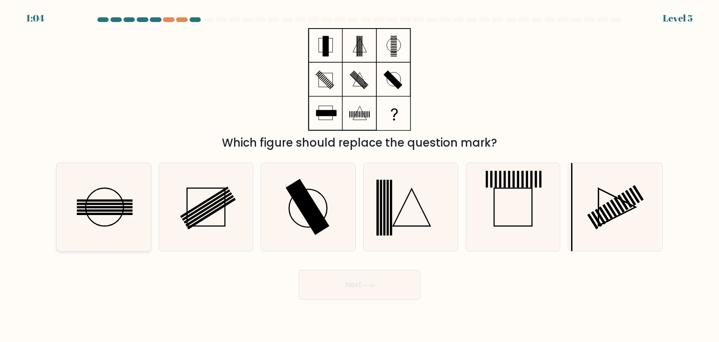
click at [115, 215] on icon at bounding box center [103, 207] width 88 height 88
click at [360, 176] on input "a." at bounding box center [360, 173] width 0 height 5
radio input "true"
drag, startPoint x: 318, startPoint y: 261, endPoint x: 321, endPoint y: 268, distance: 7.4
click at [319, 263] on form at bounding box center [359, 158] width 719 height 282
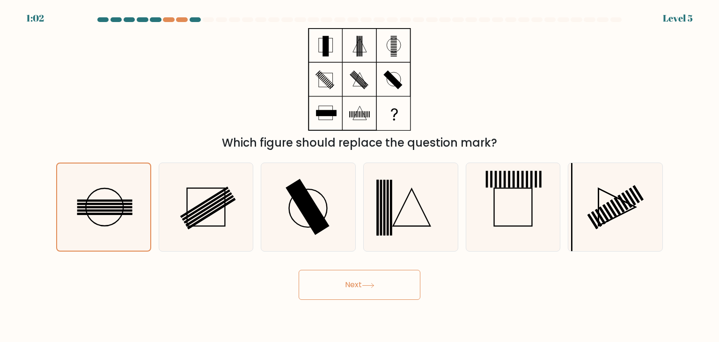
click at [318, 294] on button "Next" at bounding box center [360, 285] width 122 height 30
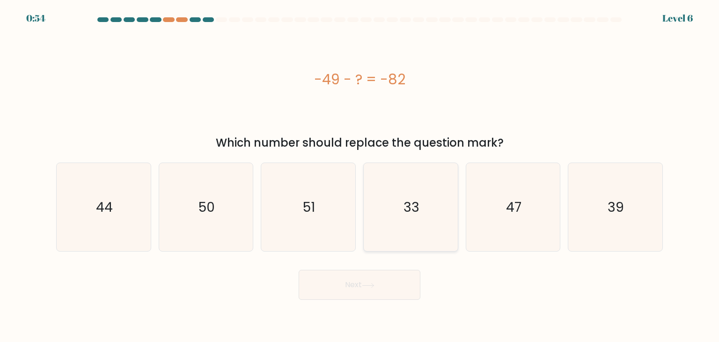
click at [380, 188] on icon "33" at bounding box center [411, 207] width 88 height 88
click at [360, 176] on input "d. 33" at bounding box center [360, 173] width 0 height 5
radio input "true"
click at [346, 285] on button "Next" at bounding box center [360, 285] width 122 height 30
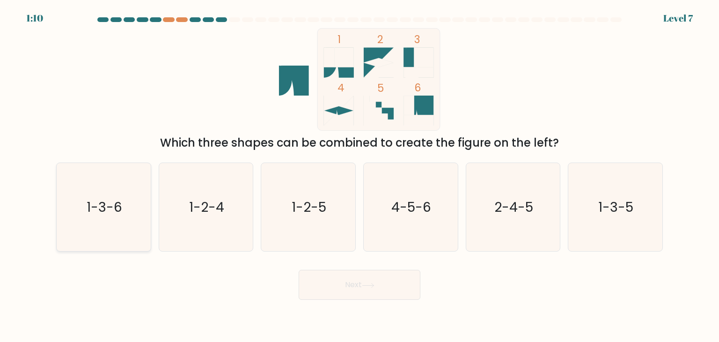
click at [123, 227] on icon "1-3-6" at bounding box center [103, 207] width 88 height 88
click at [360, 176] on input "a. 1-3-6" at bounding box center [360, 173] width 0 height 5
radio input "true"
click at [356, 290] on button "Next" at bounding box center [360, 285] width 122 height 30
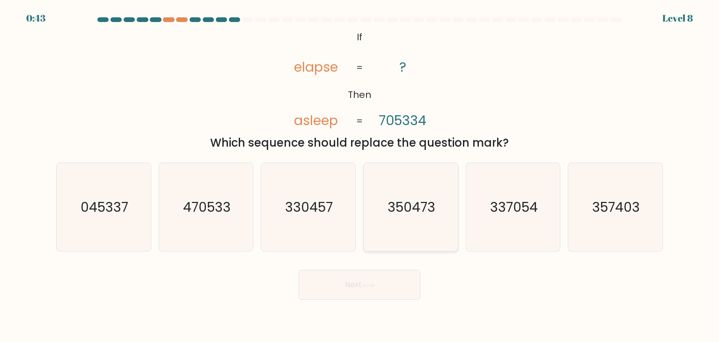
click at [437, 208] on icon "350473" at bounding box center [411, 207] width 88 height 88
click at [360, 176] on input "d. 350473" at bounding box center [360, 173] width 0 height 5
radio input "true"
click at [598, 189] on icon "357403" at bounding box center [615, 207] width 88 height 88
click at [360, 176] on input "f. 357403" at bounding box center [360, 173] width 0 height 5
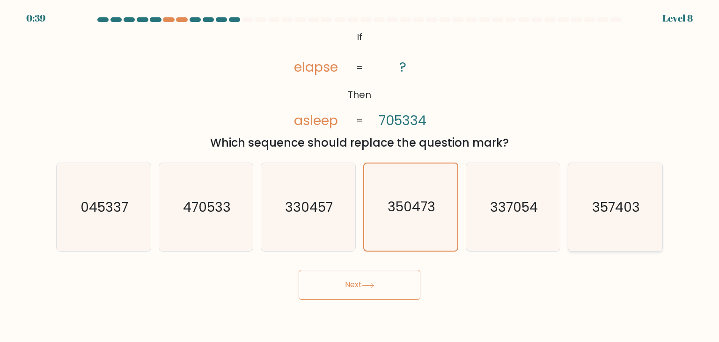
radio input "true"
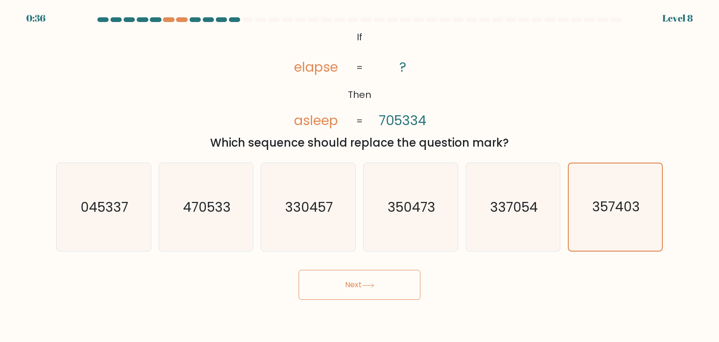
click at [399, 282] on button "Next" at bounding box center [360, 285] width 122 height 30
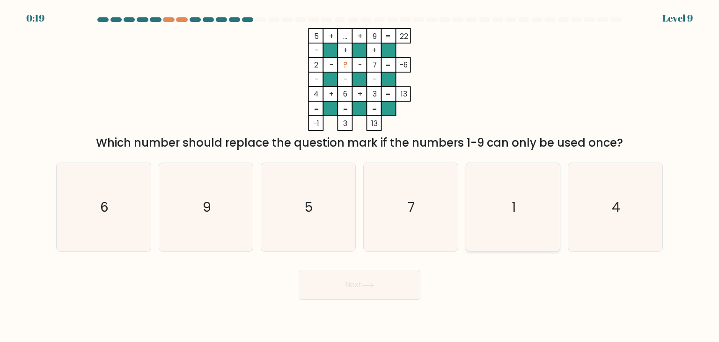
click at [528, 203] on icon "1" at bounding box center [513, 207] width 88 height 88
click at [360, 176] on input "e. 1" at bounding box center [360, 173] width 0 height 5
radio input "true"
click at [374, 287] on icon at bounding box center [367, 285] width 11 height 4
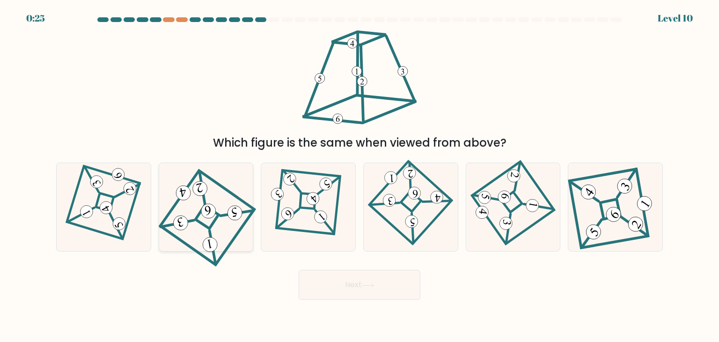
click at [240, 236] on icon at bounding box center [205, 207] width 79 height 71
click at [360, 176] on input "b." at bounding box center [360, 173] width 0 height 5
radio input "true"
click at [82, 223] on icon at bounding box center [103, 207] width 61 height 71
click at [360, 176] on input "a." at bounding box center [360, 173] width 0 height 5
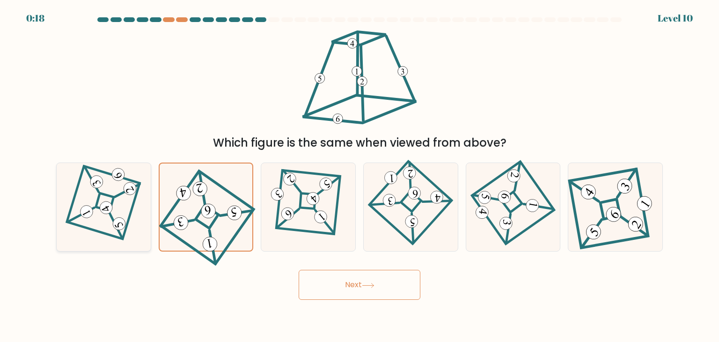
radio input "true"
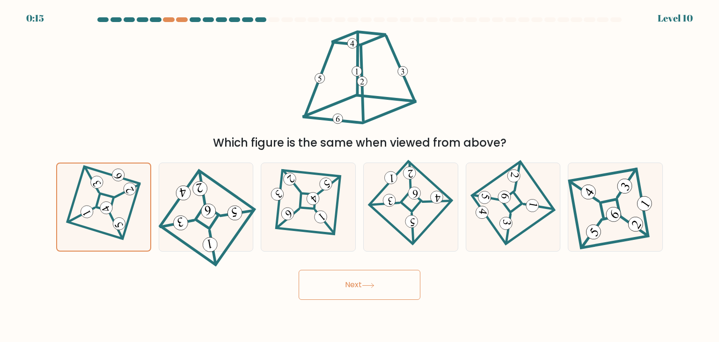
click at [350, 286] on button "Next" at bounding box center [360, 285] width 122 height 30
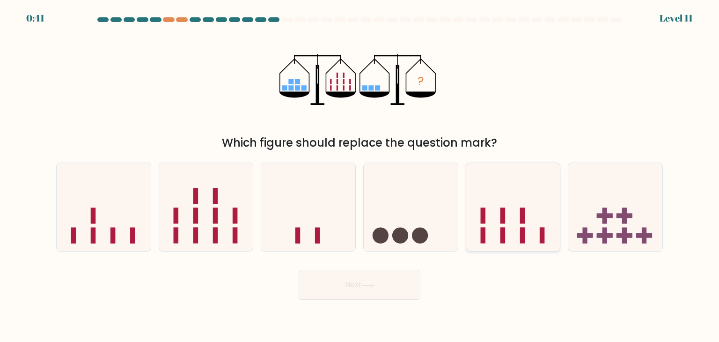
click at [491, 214] on icon at bounding box center [513, 207] width 94 height 78
click at [360, 176] on input "e." at bounding box center [360, 173] width 0 height 5
radio input "true"
click at [382, 295] on button "Next" at bounding box center [360, 285] width 122 height 30
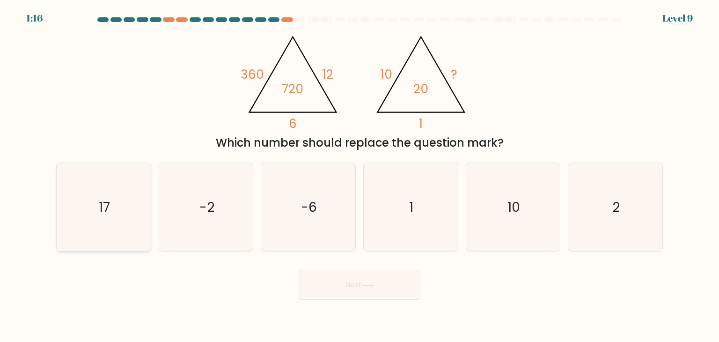
click at [133, 207] on icon "17" at bounding box center [103, 207] width 88 height 88
click at [360, 176] on input "a. 17" at bounding box center [360, 173] width 0 height 5
radio input "true"
click at [315, 284] on button "Next" at bounding box center [360, 285] width 122 height 30
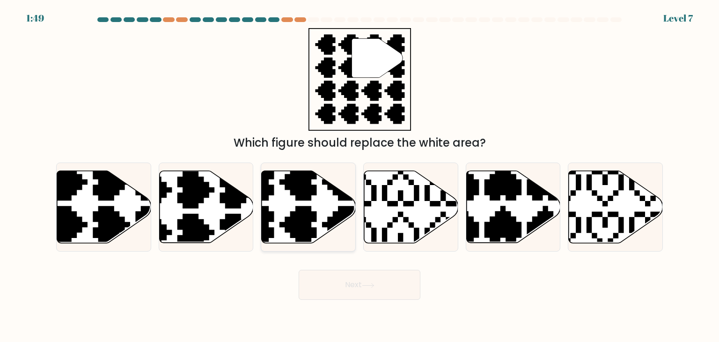
click at [310, 197] on icon at bounding box center [276, 245] width 165 height 165
click at [360, 176] on input "c." at bounding box center [360, 173] width 0 height 5
radio input "true"
click at [412, 291] on button "Next" at bounding box center [360, 285] width 122 height 30
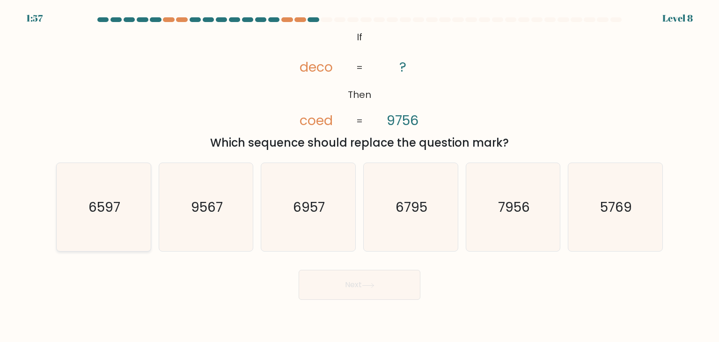
click at [112, 207] on text "6597" at bounding box center [105, 207] width 32 height 19
click at [360, 176] on input "a. 6597" at bounding box center [360, 173] width 0 height 5
radio input "true"
click at [326, 284] on button "Next" at bounding box center [360, 285] width 122 height 30
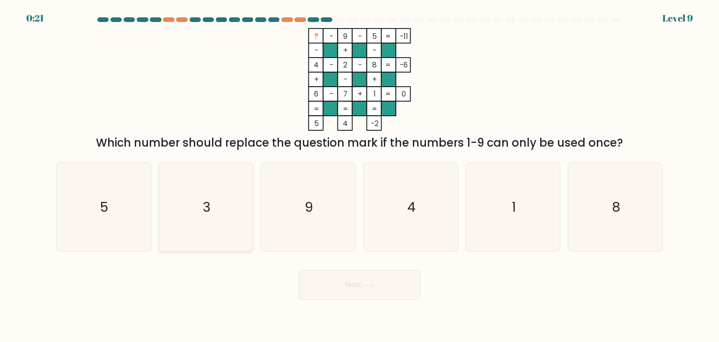
drag, startPoint x: 188, startPoint y: 218, endPoint x: 203, endPoint y: 226, distance: 16.8
click at [188, 219] on icon "3" at bounding box center [206, 207] width 88 height 88
click at [360, 176] on input "b. 3" at bounding box center [360, 173] width 0 height 5
radio input "true"
click at [347, 280] on button "Next" at bounding box center [360, 285] width 122 height 30
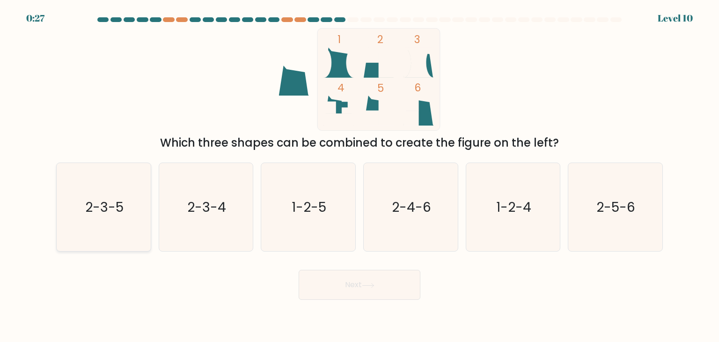
click at [146, 204] on icon "2-3-5" at bounding box center [103, 207] width 88 height 88
click at [360, 176] on input "a. 2-3-5" at bounding box center [360, 173] width 0 height 5
radio input "true"
click at [332, 287] on button "Next" at bounding box center [360, 285] width 122 height 30
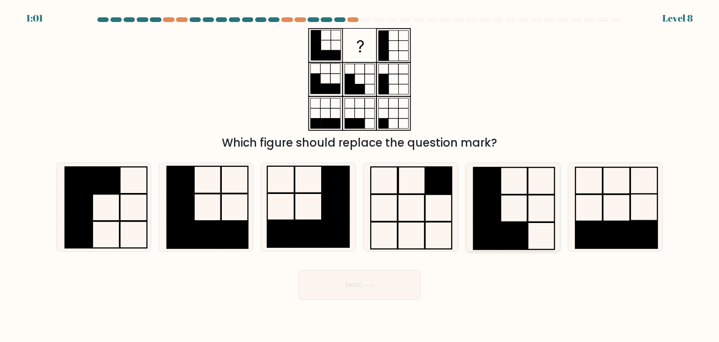
click at [549, 209] on icon at bounding box center [513, 207] width 88 height 88
click at [360, 176] on input "e." at bounding box center [360, 173] width 0 height 5
radio input "true"
click at [386, 291] on button "Next" at bounding box center [360, 285] width 122 height 30
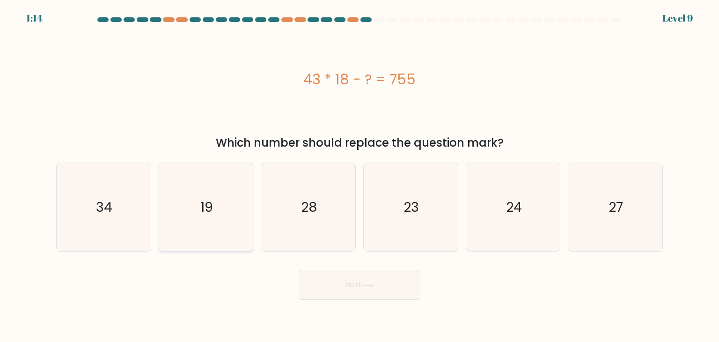
click at [229, 227] on icon "19" at bounding box center [206, 207] width 88 height 88
click at [360, 176] on input "b. 19" at bounding box center [360, 173] width 0 height 5
radio input "true"
click at [367, 295] on button "Next" at bounding box center [360, 285] width 122 height 30
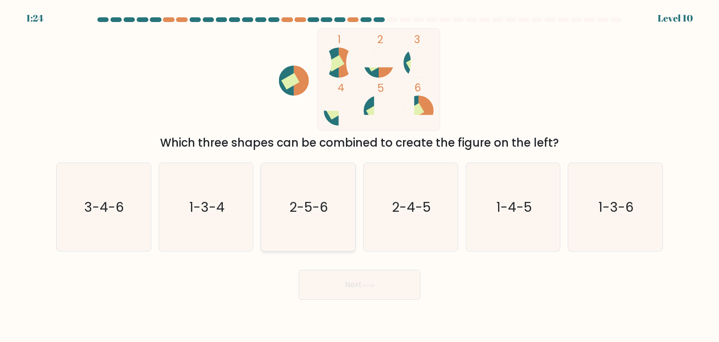
click at [322, 228] on icon "2-5-6" at bounding box center [308, 207] width 88 height 88
click at [360, 176] on input "c. 2-5-6" at bounding box center [360, 173] width 0 height 5
radio input "true"
click at [359, 292] on button "Next" at bounding box center [360, 285] width 122 height 30
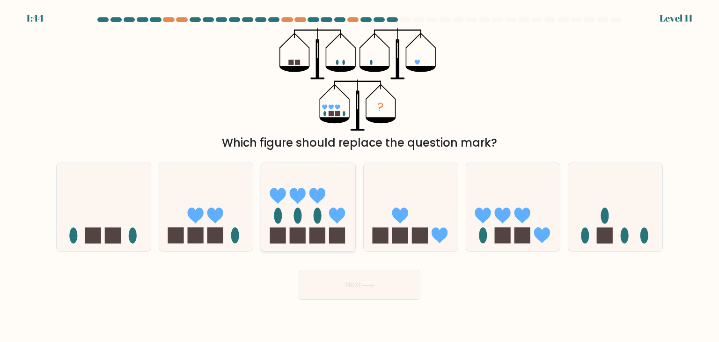
click at [293, 208] on icon at bounding box center [308, 207] width 94 height 78
click at [360, 176] on input "c." at bounding box center [360, 173] width 0 height 5
radio input "true"
click at [386, 297] on button "Next" at bounding box center [360, 285] width 122 height 30
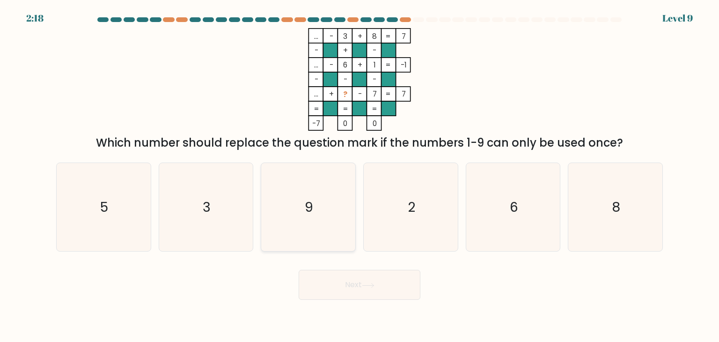
click at [274, 242] on icon "9" at bounding box center [308, 207] width 88 height 88
click at [360, 176] on input "c. 9" at bounding box center [360, 173] width 0 height 5
radio input "true"
click at [334, 283] on button "Next" at bounding box center [360, 285] width 122 height 30
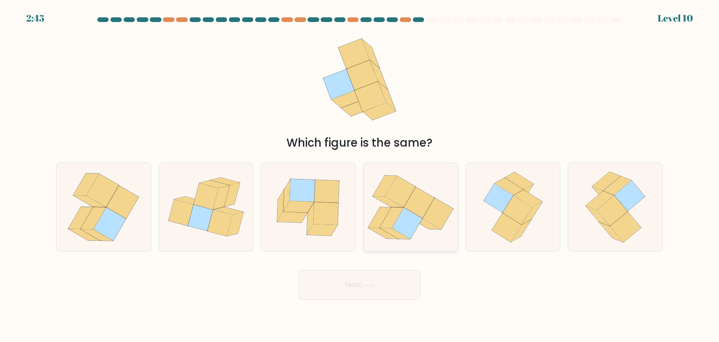
click at [395, 220] on icon at bounding box center [392, 217] width 24 height 21
click at [360, 176] on input "d." at bounding box center [360, 173] width 0 height 5
radio input "true"
click at [374, 272] on button "Next" at bounding box center [360, 285] width 122 height 30
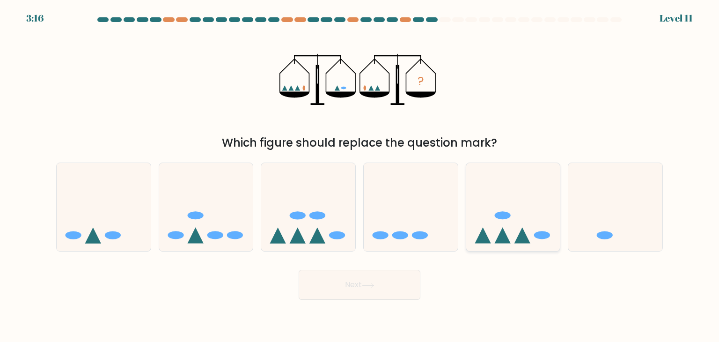
click at [513, 215] on icon at bounding box center [513, 207] width 94 height 78
click at [360, 176] on input "e." at bounding box center [360, 173] width 0 height 5
radio input "true"
click at [395, 295] on button "Next" at bounding box center [360, 285] width 122 height 30
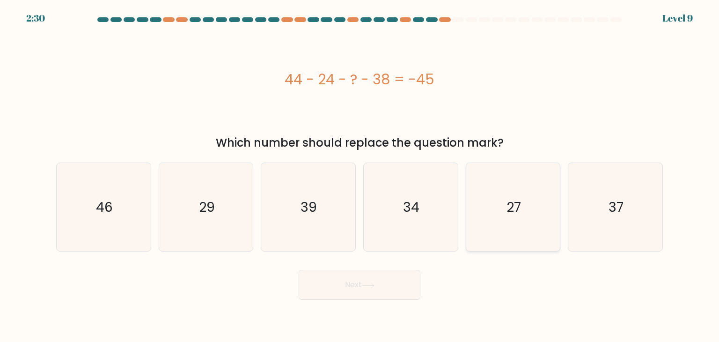
click at [488, 216] on icon "27" at bounding box center [513, 207] width 88 height 88
click at [360, 176] on input "e. 27" at bounding box center [360, 173] width 0 height 5
radio input "true"
click at [406, 278] on button "Next" at bounding box center [360, 285] width 122 height 30
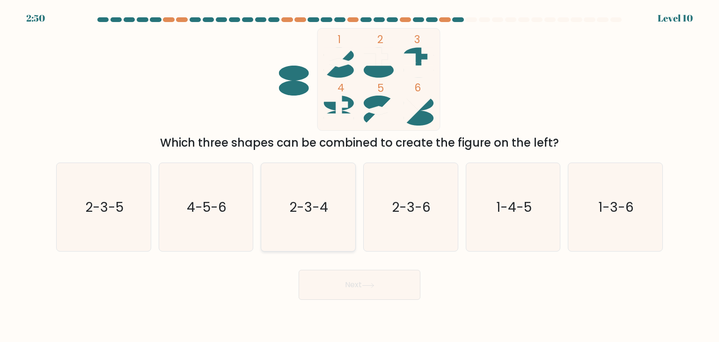
click at [330, 192] on icon "2-3-4" at bounding box center [308, 207] width 88 height 88
click at [360, 176] on input "c. 2-3-4" at bounding box center [360, 173] width 0 height 5
radio input "true"
click at [347, 284] on button "Next" at bounding box center [360, 285] width 122 height 30
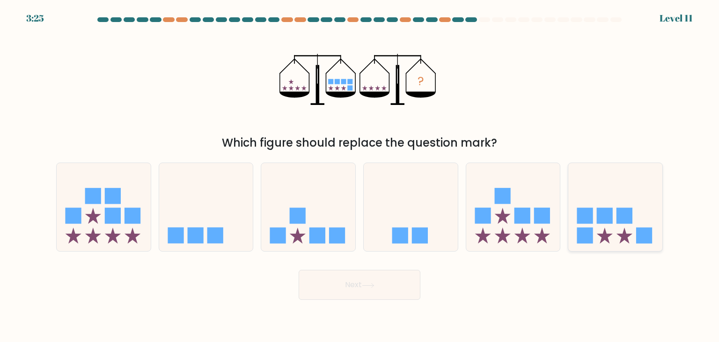
click at [625, 240] on icon at bounding box center [616, 207] width 94 height 78
click at [360, 176] on input "f." at bounding box center [360, 173] width 0 height 5
radio input "true"
click at [391, 278] on button "Next" at bounding box center [360, 285] width 122 height 30
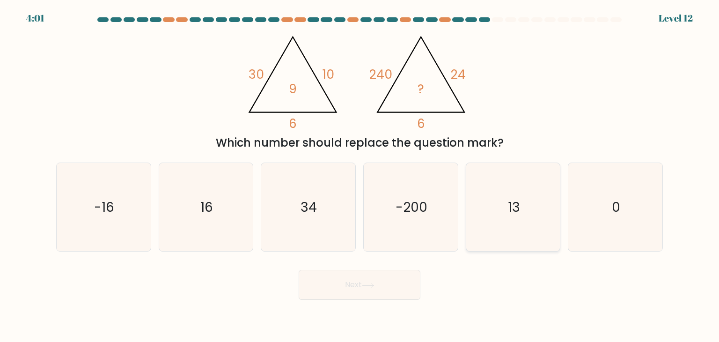
drag, startPoint x: 538, startPoint y: 224, endPoint x: 523, endPoint y: 231, distance: 16.6
click at [538, 224] on icon "13" at bounding box center [513, 207] width 88 height 88
click at [360, 176] on input "e. 13" at bounding box center [360, 173] width 0 height 5
radio input "true"
click at [412, 285] on button "Next" at bounding box center [360, 285] width 122 height 30
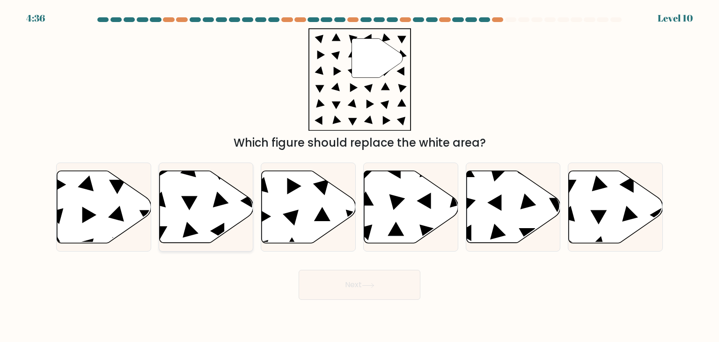
click at [241, 214] on icon at bounding box center [206, 207] width 94 height 72
click at [360, 176] on input "b." at bounding box center [360, 173] width 0 height 5
radio input "true"
click at [352, 293] on button "Next" at bounding box center [360, 285] width 122 height 30
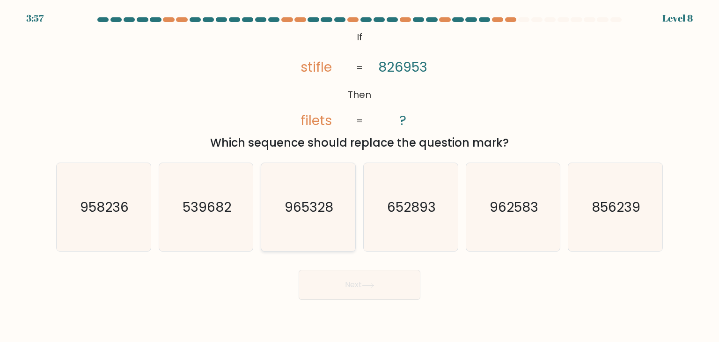
click at [304, 217] on icon "965328" at bounding box center [308, 207] width 88 height 88
click at [360, 176] on input "c. 965328" at bounding box center [360, 173] width 0 height 5
radio input "true"
click at [358, 273] on button "Next" at bounding box center [360, 285] width 122 height 30
click at [322, 279] on button "Next" at bounding box center [360, 285] width 122 height 30
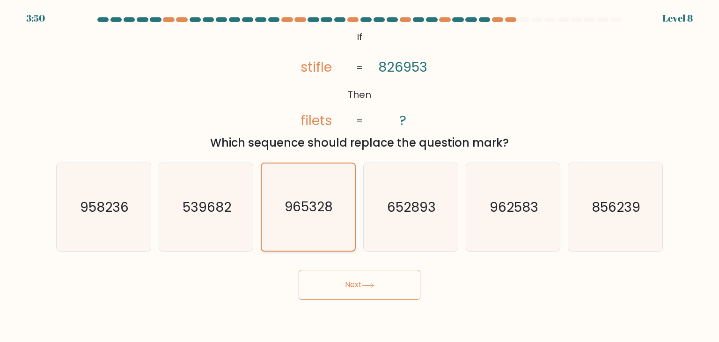
click at [293, 181] on icon "965328" at bounding box center [308, 206] width 87 height 87
click at [360, 176] on input "c. 965328" at bounding box center [360, 173] width 0 height 5
click at [355, 287] on button "Next" at bounding box center [360, 285] width 122 height 30
click at [393, 195] on icon "652893" at bounding box center [411, 207] width 88 height 88
click at [360, 176] on input "d. 652893" at bounding box center [360, 173] width 0 height 5
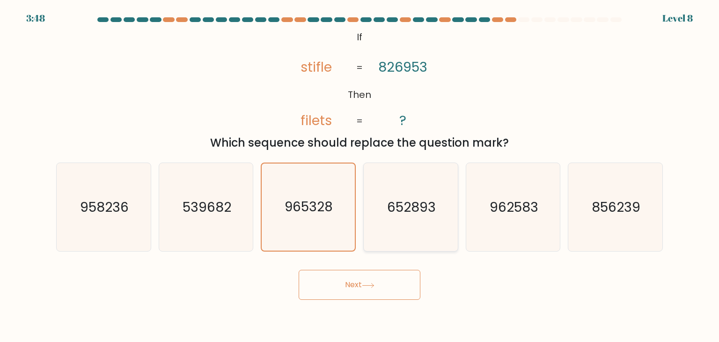
radio input "true"
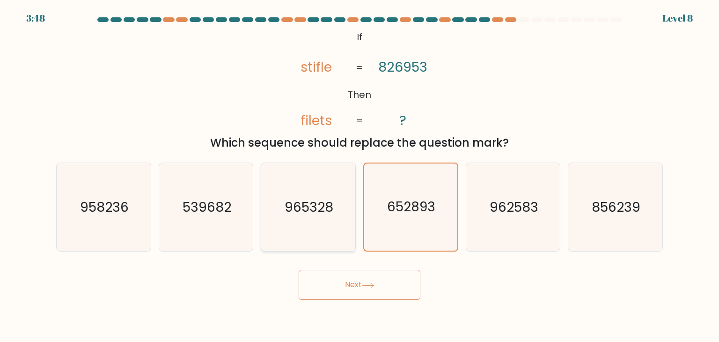
click at [318, 197] on icon "965328" at bounding box center [308, 207] width 88 height 88
click at [360, 176] on input "c. 965328" at bounding box center [360, 173] width 0 height 5
radio input "true"
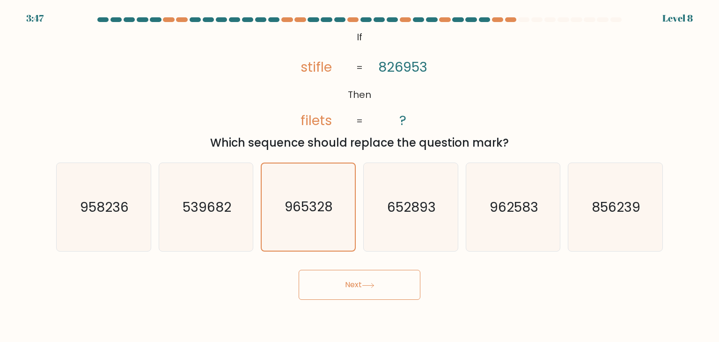
click at [367, 273] on button "Next" at bounding box center [360, 285] width 122 height 30
click at [369, 283] on icon at bounding box center [368, 285] width 13 height 5
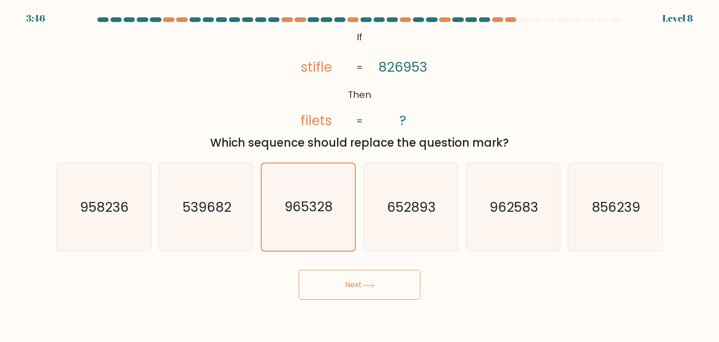
click at [369, 283] on icon at bounding box center [368, 285] width 13 height 5
click at [350, 198] on icon "965328" at bounding box center [308, 206] width 87 height 87
click at [360, 176] on input "c. 965328" at bounding box center [360, 173] width 0 height 5
click at [368, 271] on div "Next" at bounding box center [360, 281] width 618 height 37
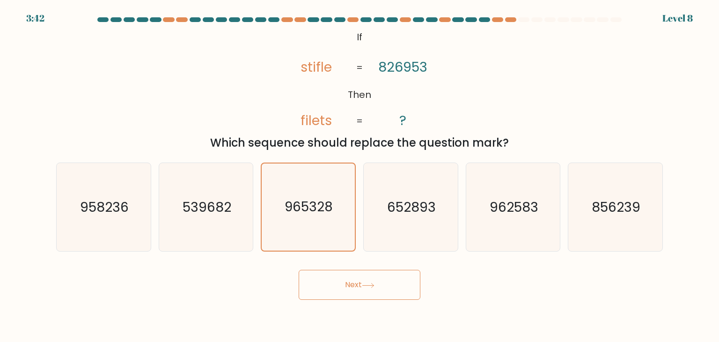
click at [382, 298] on button "Next" at bounding box center [360, 285] width 122 height 30
click at [375, 279] on button "Next" at bounding box center [360, 285] width 122 height 30
click at [399, 204] on text "652893" at bounding box center [411, 207] width 49 height 19
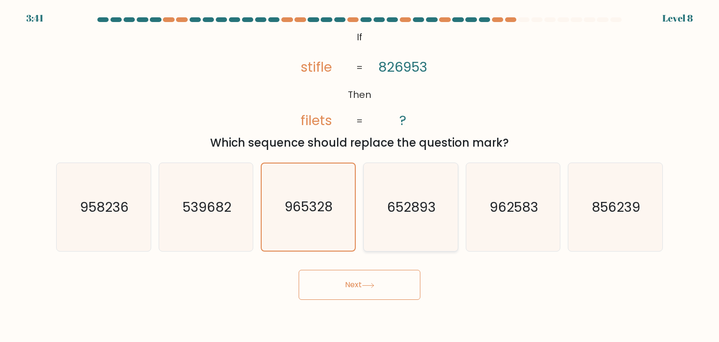
click at [360, 176] on input "d. 652893" at bounding box center [360, 173] width 0 height 5
radio input "true"
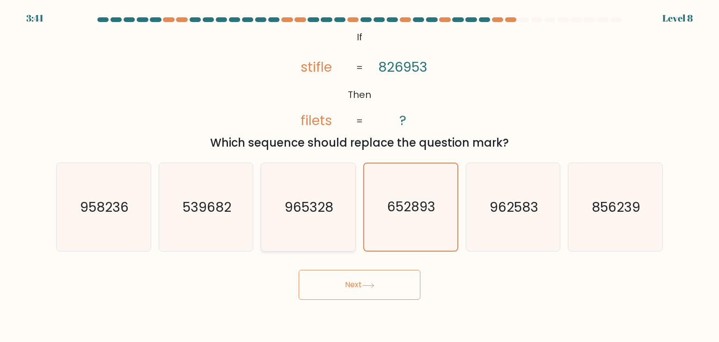
click at [284, 196] on icon "965328" at bounding box center [308, 207] width 88 height 88
click at [360, 176] on input "c. 965328" at bounding box center [360, 173] width 0 height 5
radio input "true"
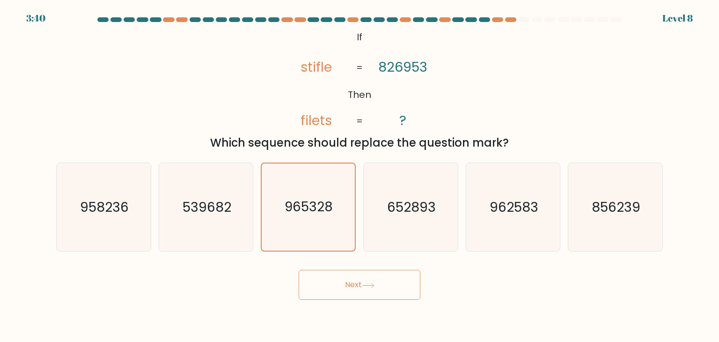
click at [349, 290] on button "Next" at bounding box center [360, 285] width 122 height 30
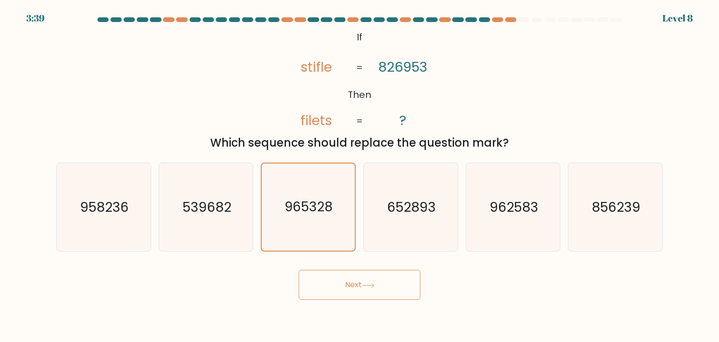
click at [350, 288] on button "Next" at bounding box center [360, 285] width 122 height 30
click at [381, 194] on icon "652893" at bounding box center [411, 207] width 88 height 88
click at [360, 176] on input "d. 652893" at bounding box center [360, 173] width 0 height 5
radio input "true"
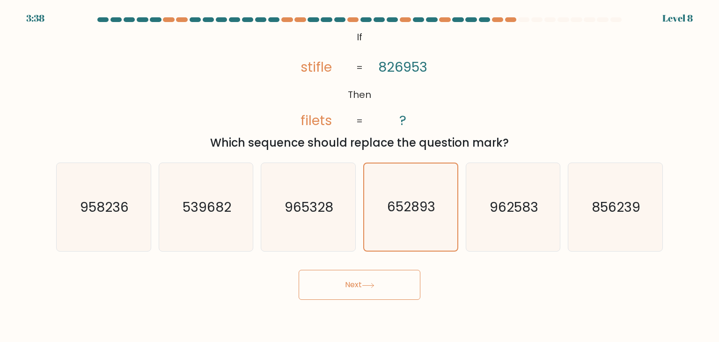
click at [370, 283] on icon at bounding box center [368, 285] width 13 height 5
click at [282, 185] on icon "965328" at bounding box center [308, 207] width 88 height 88
click at [360, 176] on input "c. 965328" at bounding box center [360, 173] width 0 height 5
radio input "true"
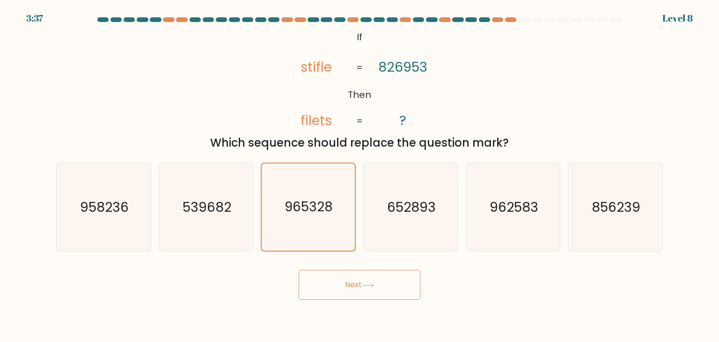
drag, startPoint x: 343, startPoint y: 278, endPoint x: 365, endPoint y: 276, distance: 22.1
click at [343, 278] on button "Next" at bounding box center [360, 285] width 122 height 30
click at [496, 231] on icon "962583" at bounding box center [513, 207] width 88 height 88
click at [360, 176] on input "e. 962583" at bounding box center [360, 173] width 0 height 5
radio input "true"
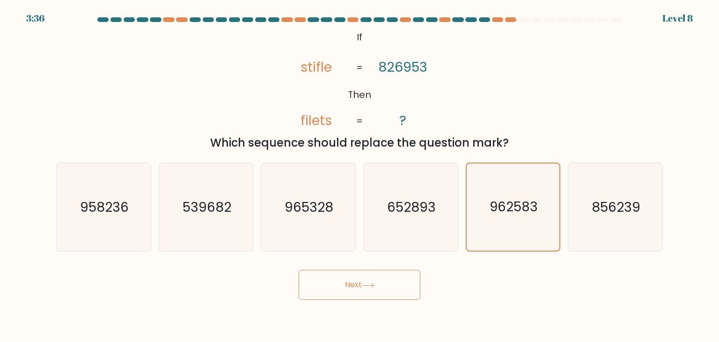
click at [376, 271] on button "Next" at bounding box center [360, 285] width 122 height 30
click at [323, 215] on text "965328" at bounding box center [309, 207] width 49 height 19
click at [360, 176] on input "c. 965328" at bounding box center [360, 173] width 0 height 5
radio input "true"
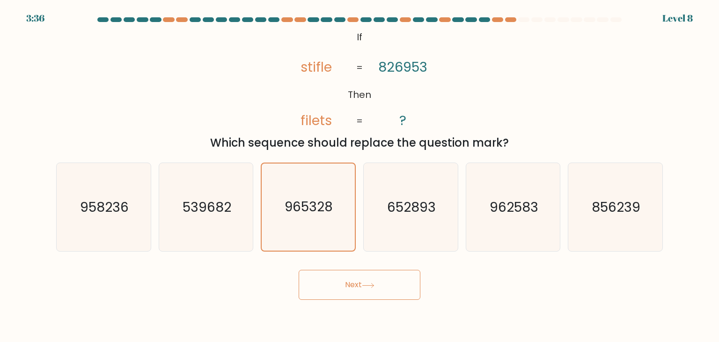
click at [377, 300] on body "3:36 Level 8 If" at bounding box center [359, 171] width 719 height 342
click at [378, 300] on body "3:35 Level 8 If" at bounding box center [359, 171] width 719 height 342
click at [380, 292] on button "Next" at bounding box center [360, 285] width 122 height 30
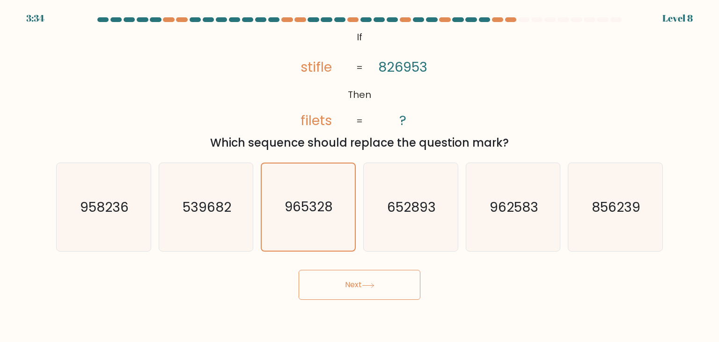
click at [380, 292] on button "Next" at bounding box center [360, 285] width 122 height 30
click at [398, 265] on div "Next" at bounding box center [360, 281] width 618 height 37
click at [397, 274] on button "Next" at bounding box center [360, 285] width 122 height 30
click at [387, 217] on icon "652893" at bounding box center [411, 207] width 88 height 88
click at [360, 176] on input "d. 652893" at bounding box center [360, 173] width 0 height 5
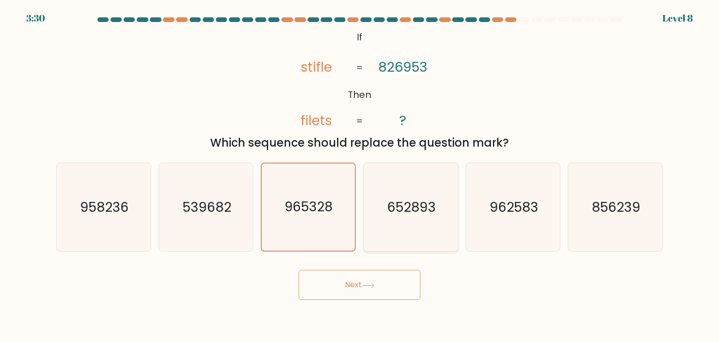
radio input "true"
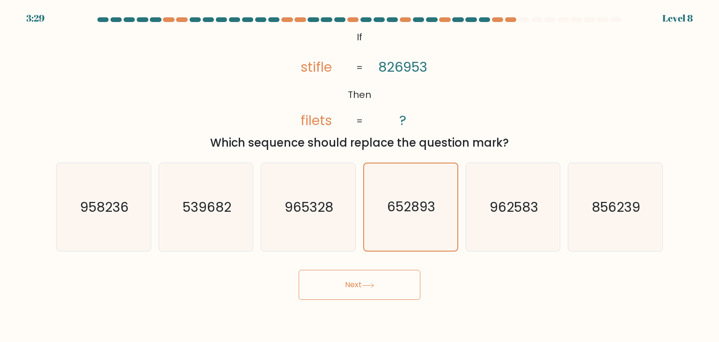
click at [381, 300] on body "3:29 Level 8 If" at bounding box center [359, 171] width 719 height 342
click at [372, 77] on icon "@import url('https://fonts.googleapis.com/css?family=Abril+Fatface:400,100,100i…" at bounding box center [359, 79] width 167 height 103
drag, startPoint x: 393, startPoint y: 19, endPoint x: 284, endPoint y: 36, distance: 110.9
click at [284, 36] on form "If ?" at bounding box center [359, 158] width 719 height 282
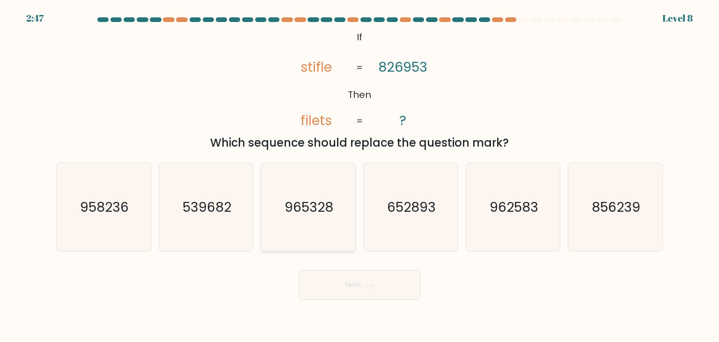
click at [333, 216] on text "965328" at bounding box center [309, 207] width 49 height 19
click at [360, 176] on input "c. 965328" at bounding box center [360, 173] width 0 height 5
radio input "true"
click at [363, 292] on button "Next" at bounding box center [360, 285] width 122 height 30
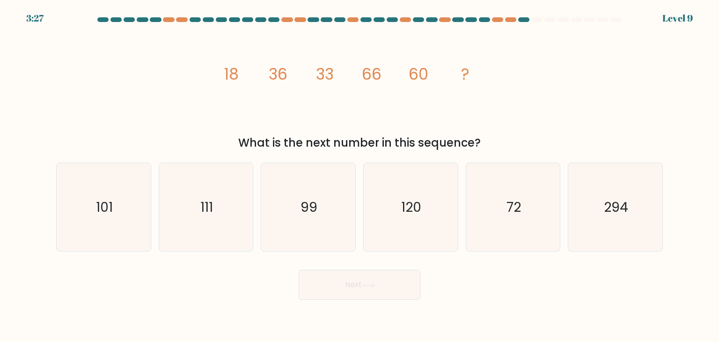
click at [363, 292] on button "Next" at bounding box center [360, 285] width 122 height 30
click at [496, 218] on icon "72" at bounding box center [513, 207] width 88 height 88
click at [360, 176] on input "e. 72" at bounding box center [360, 173] width 0 height 5
radio input "true"
click at [392, 281] on button "Next" at bounding box center [360, 285] width 122 height 30
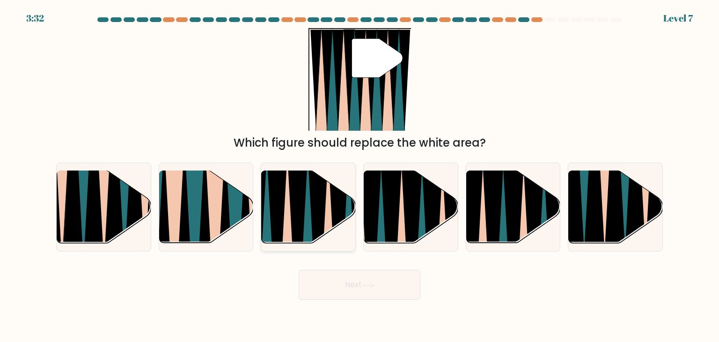
click at [272, 237] on icon at bounding box center [267, 249] width 21 height 188
click at [360, 176] on input "c." at bounding box center [360, 173] width 0 height 5
radio input "true"
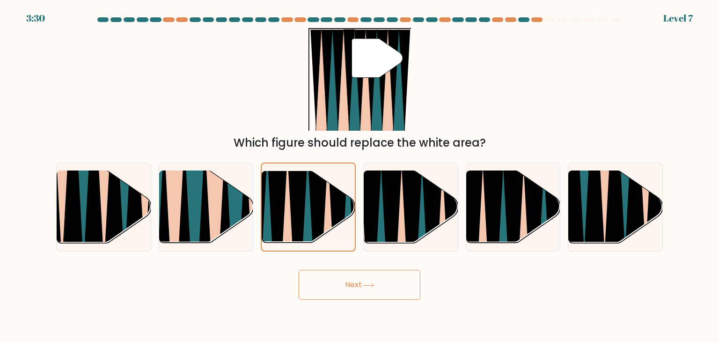
click at [347, 285] on button "Next" at bounding box center [360, 285] width 122 height 30
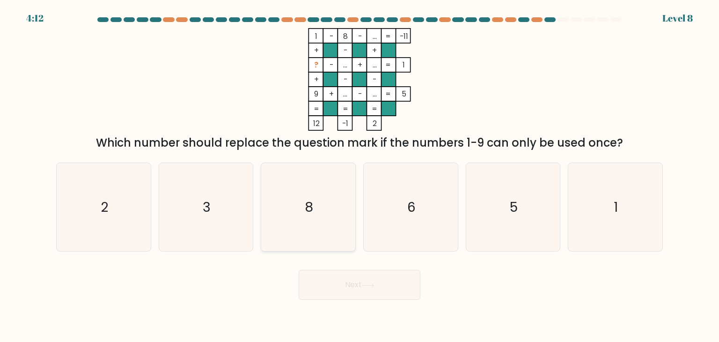
click at [323, 218] on icon "8" at bounding box center [308, 207] width 88 height 88
click at [360, 176] on input "c. 8" at bounding box center [360, 173] width 0 height 5
radio input "true"
click at [339, 281] on button "Next" at bounding box center [360, 285] width 122 height 30
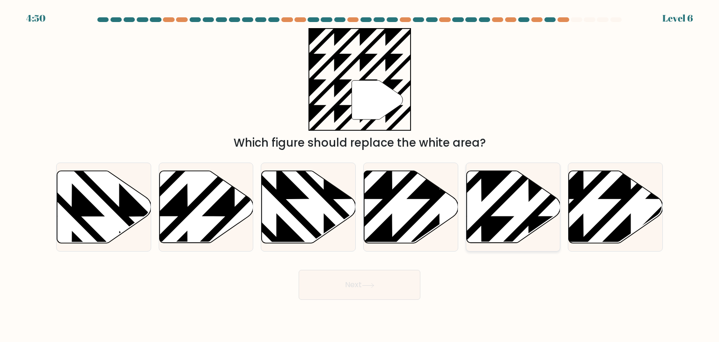
click at [495, 215] on icon at bounding box center [513, 207] width 94 height 72
click at [360, 176] on input "e." at bounding box center [360, 173] width 0 height 5
radio input "true"
click at [375, 287] on icon at bounding box center [368, 285] width 13 height 5
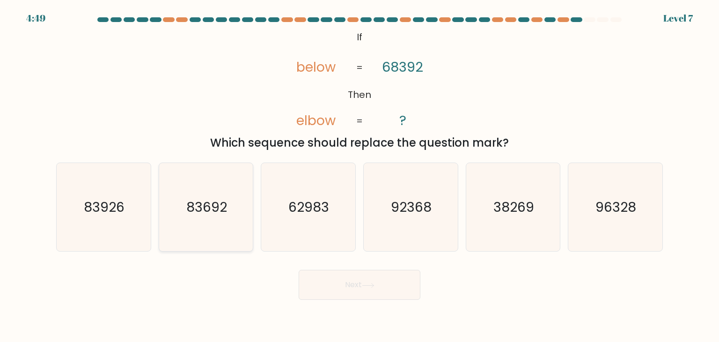
click at [196, 167] on icon "83692" at bounding box center [206, 207] width 88 height 88
click at [360, 171] on input "b. 83692" at bounding box center [360, 173] width 0 height 5
radio input "true"
click at [331, 272] on button "Next" at bounding box center [360, 285] width 122 height 30
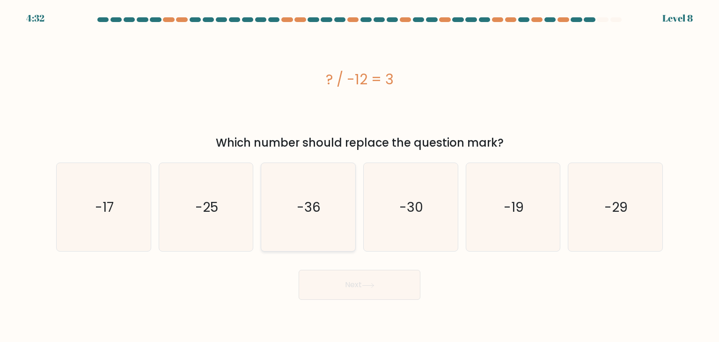
click at [297, 235] on icon "-36" at bounding box center [308, 207] width 88 height 88
click at [360, 176] on input "c. -36" at bounding box center [360, 173] width 0 height 5
radio input "true"
click at [358, 285] on button "Next" at bounding box center [360, 285] width 122 height 30
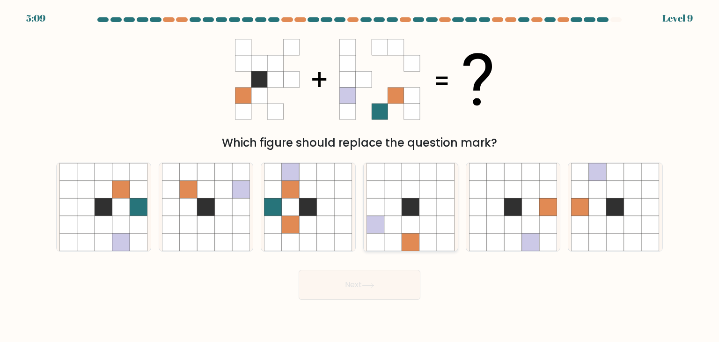
click at [426, 202] on icon at bounding box center [429, 207] width 18 height 18
click at [360, 176] on input "d." at bounding box center [360, 173] width 0 height 5
radio input "true"
click at [315, 239] on icon at bounding box center [309, 243] width 18 height 18
click at [360, 176] on input "c." at bounding box center [360, 173] width 0 height 5
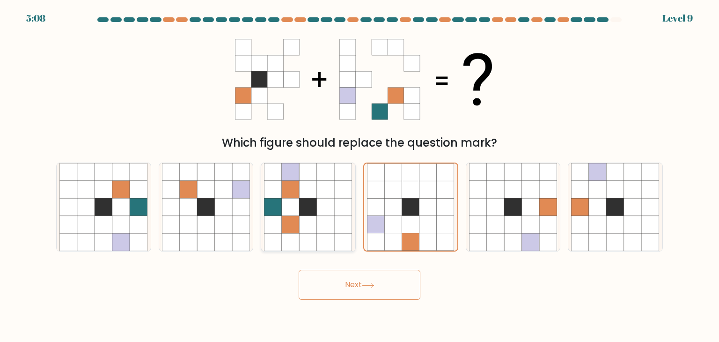
radio input "true"
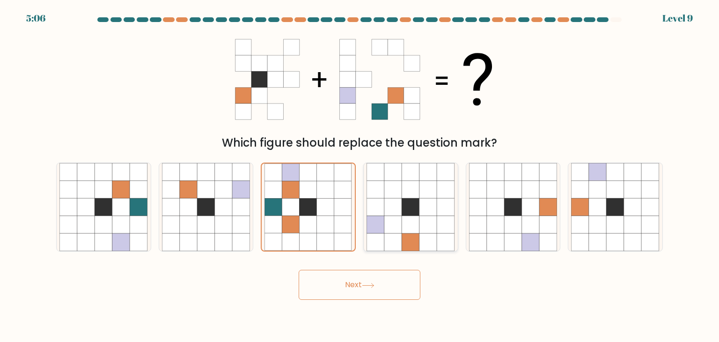
click at [395, 238] on icon at bounding box center [393, 243] width 18 height 18
click at [360, 176] on input "d." at bounding box center [360, 173] width 0 height 5
radio input "true"
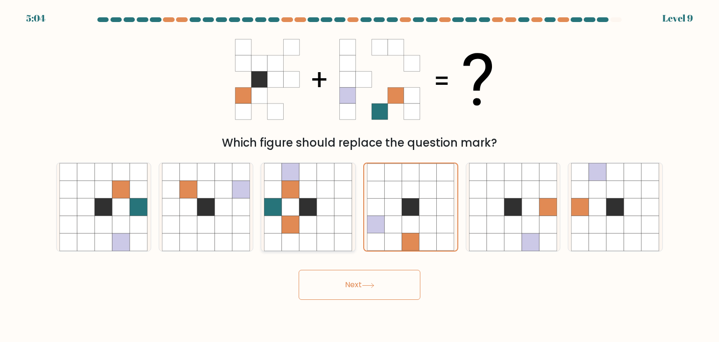
click at [334, 237] on icon at bounding box center [326, 243] width 18 height 18
click at [360, 176] on input "c." at bounding box center [360, 173] width 0 height 5
radio input "true"
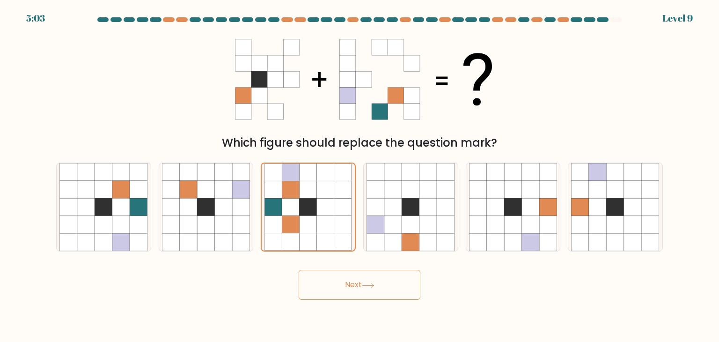
click at [352, 285] on button "Next" at bounding box center [360, 285] width 122 height 30
